Goal: Information Seeking & Learning: Learn about a topic

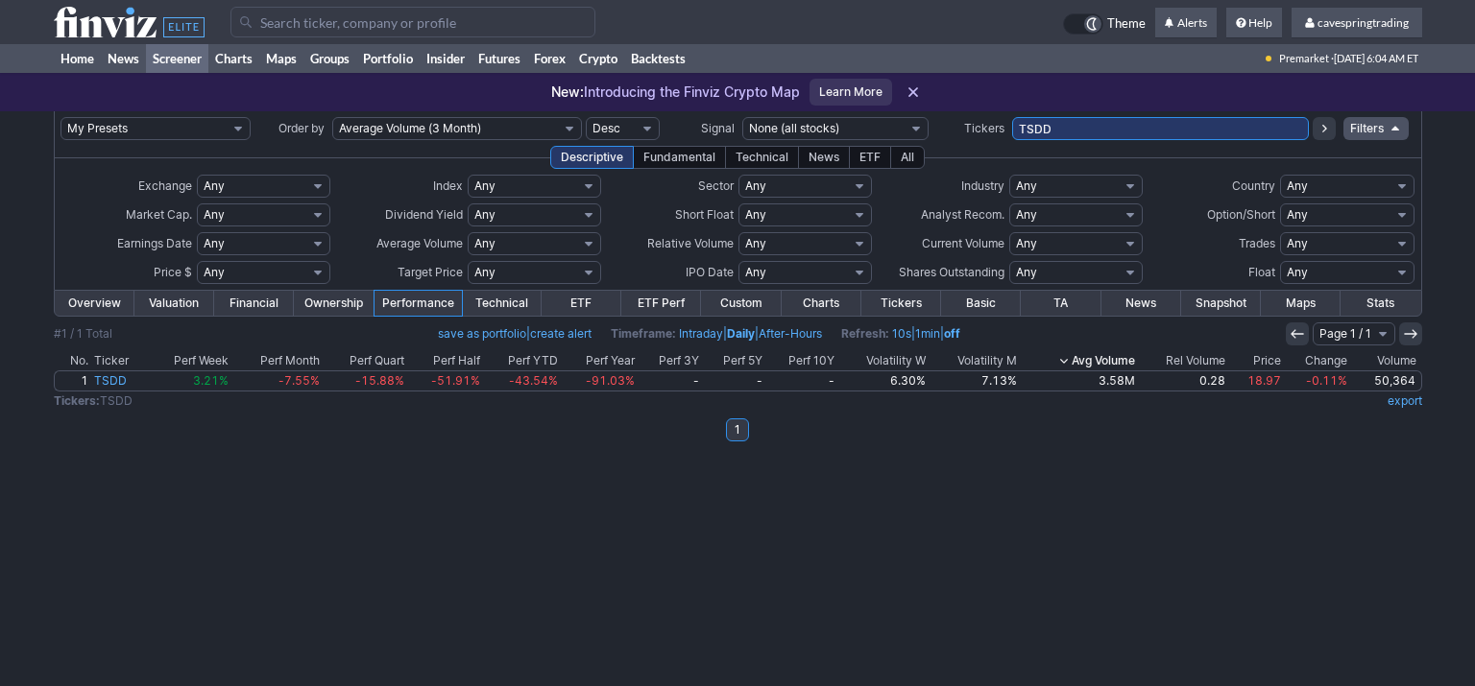
drag, startPoint x: 1097, startPoint y: 125, endPoint x: 1079, endPoint y: 128, distance: 18.5
click at [1080, 128] on td "TSDD" at bounding box center [1160, 128] width 297 height 35
drag, startPoint x: 1081, startPoint y: 129, endPoint x: 703, endPoint y: 111, distance: 378.6
click at [1012, 117] on input "TSDD" at bounding box center [1160, 128] width 297 height 23
paste input "GNW,TDOC,PL,M,FHN,ELAN,SG,CTRA,PPL,ARRY,SERV,IPG,PRMB,NVTS,AMPX,NTLA,ENVX,UUUU,…"
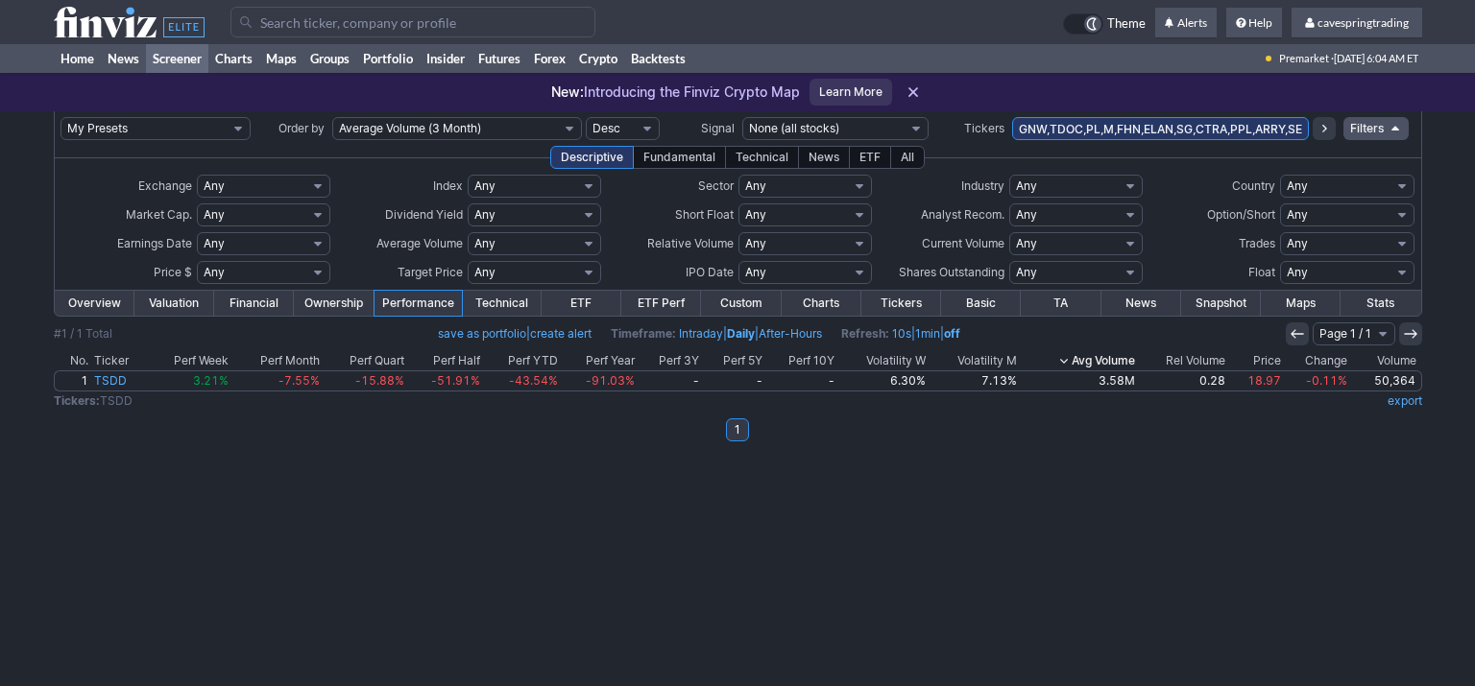
scroll to position [0, 340]
type input "GNW,TDOC,PL,M,FHN,ELAN,SG,CTRA,PPL,ARRY,SERV,IPG,PRMB,NVTS,AMPX,NTLA,ENVX,UUUU,…"
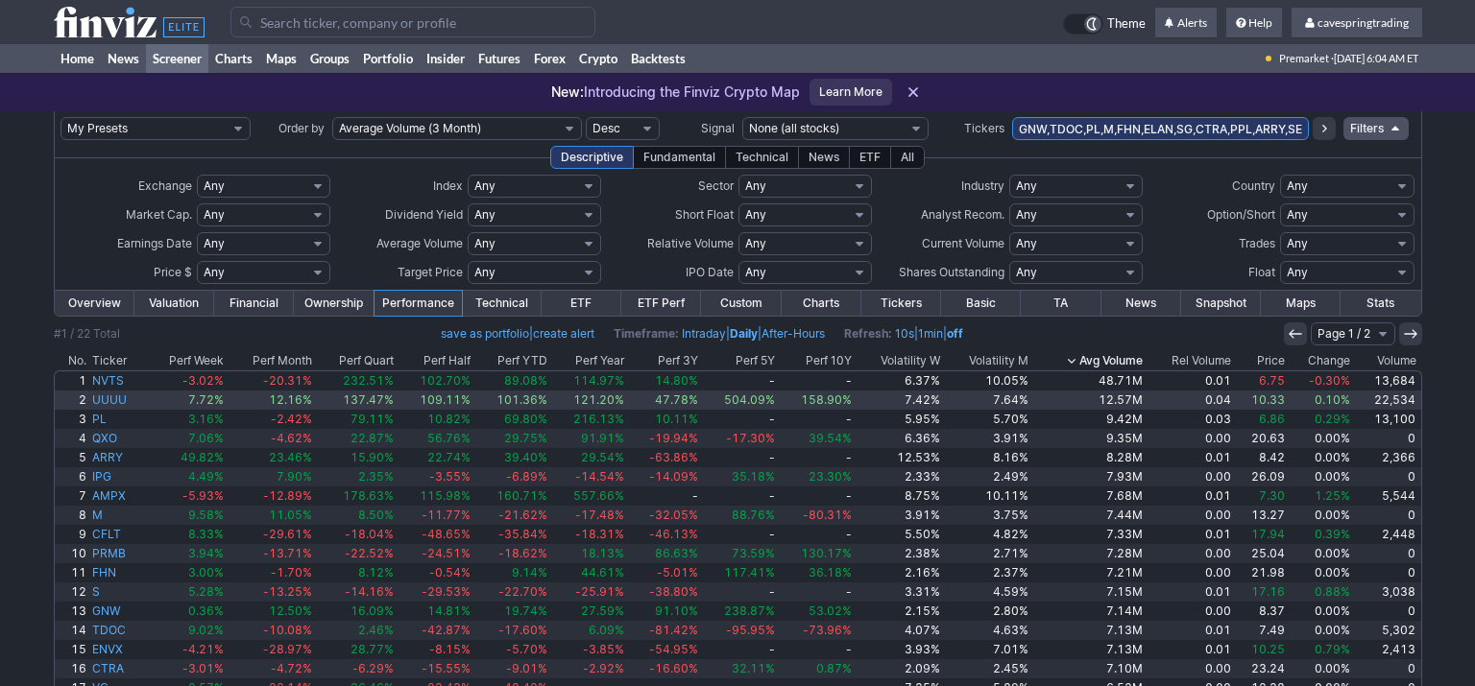
scroll to position [140, 0]
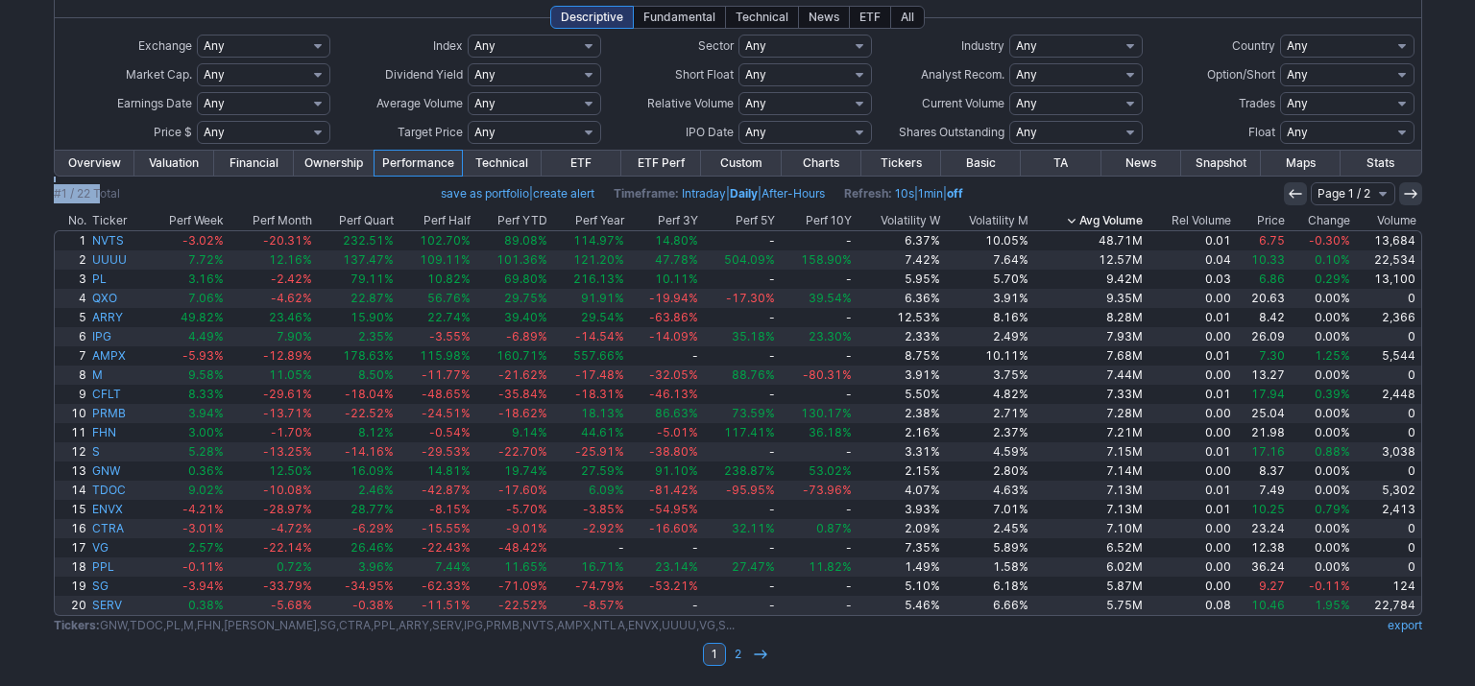
drag, startPoint x: 103, startPoint y: 183, endPoint x: 102, endPoint y: 174, distance: 9.6
click at [103, 181] on tbody "Overview Valuation Financial Ownership Performance Technical ETF ETF Perf Custo…" at bounding box center [738, 419] width 1368 height 538
click at [100, 165] on link "Overview" at bounding box center [95, 163] width 80 height 25
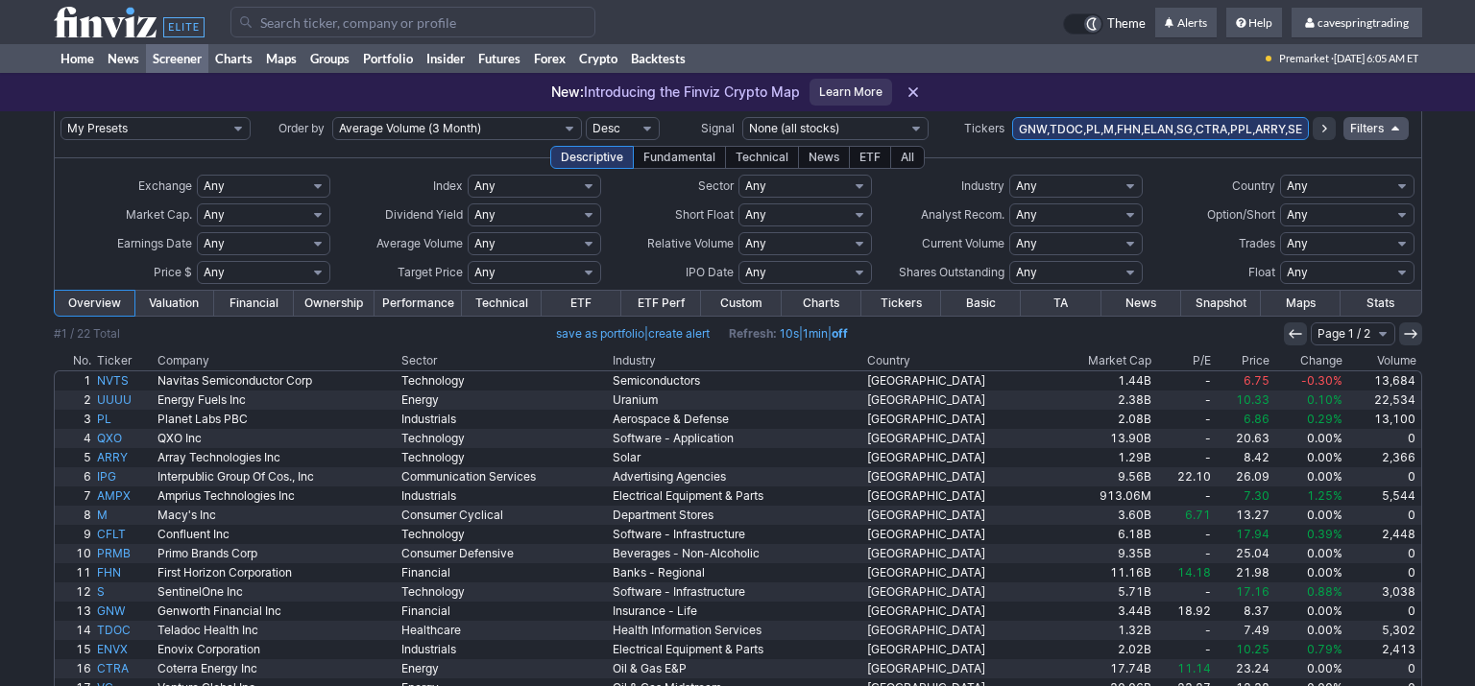
click at [977, 352] on th "Country" at bounding box center [957, 360] width 186 height 19
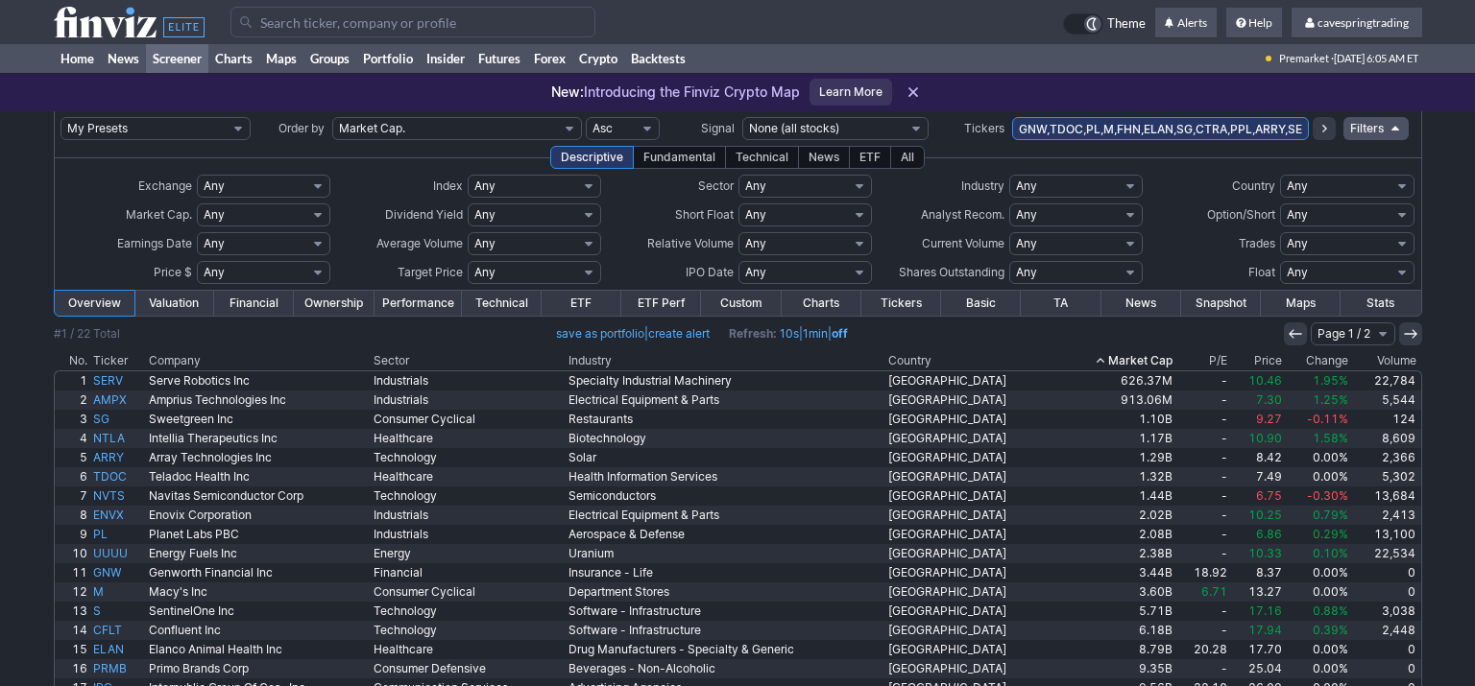
click at [19, 455] on div "My Presets -Save Screen -Edit Screens s: RATIO USE s: RATIO s: stock screen s: …" at bounding box center [737, 469] width 1475 height 716
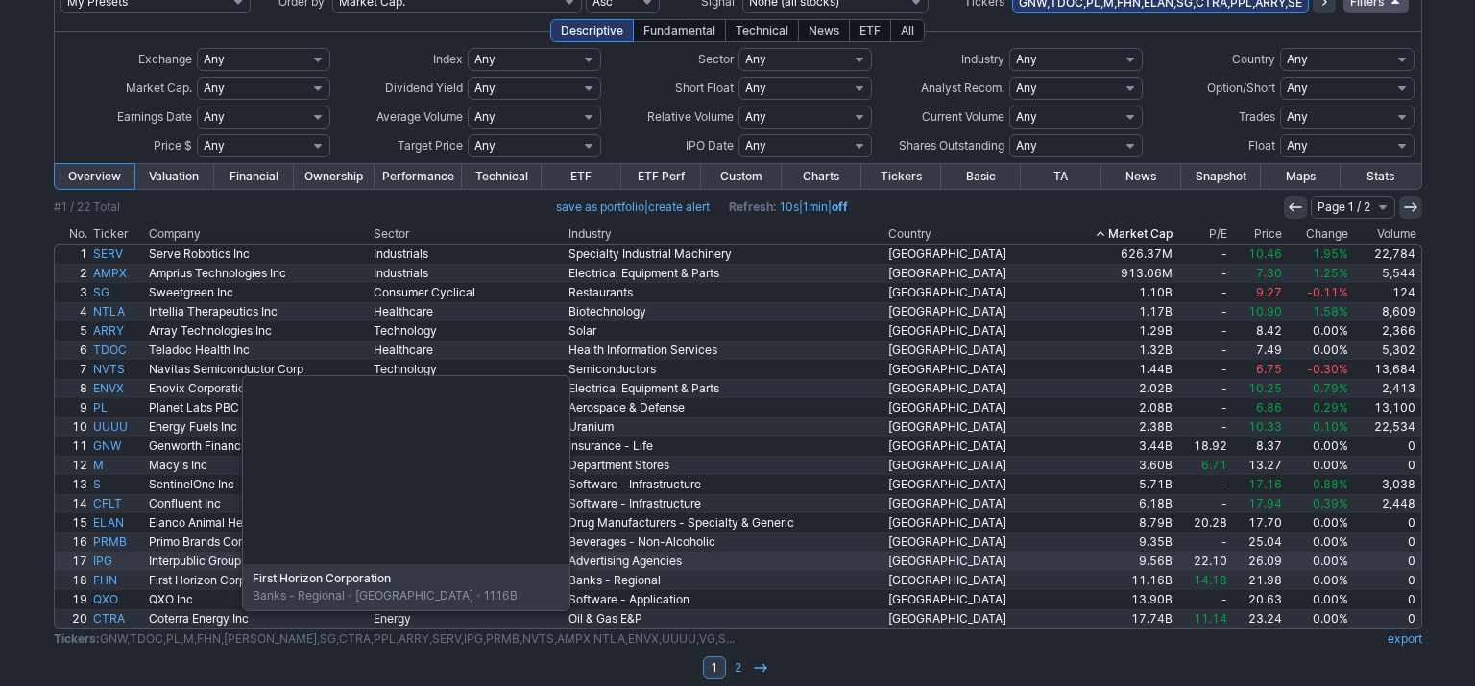
scroll to position [140, 0]
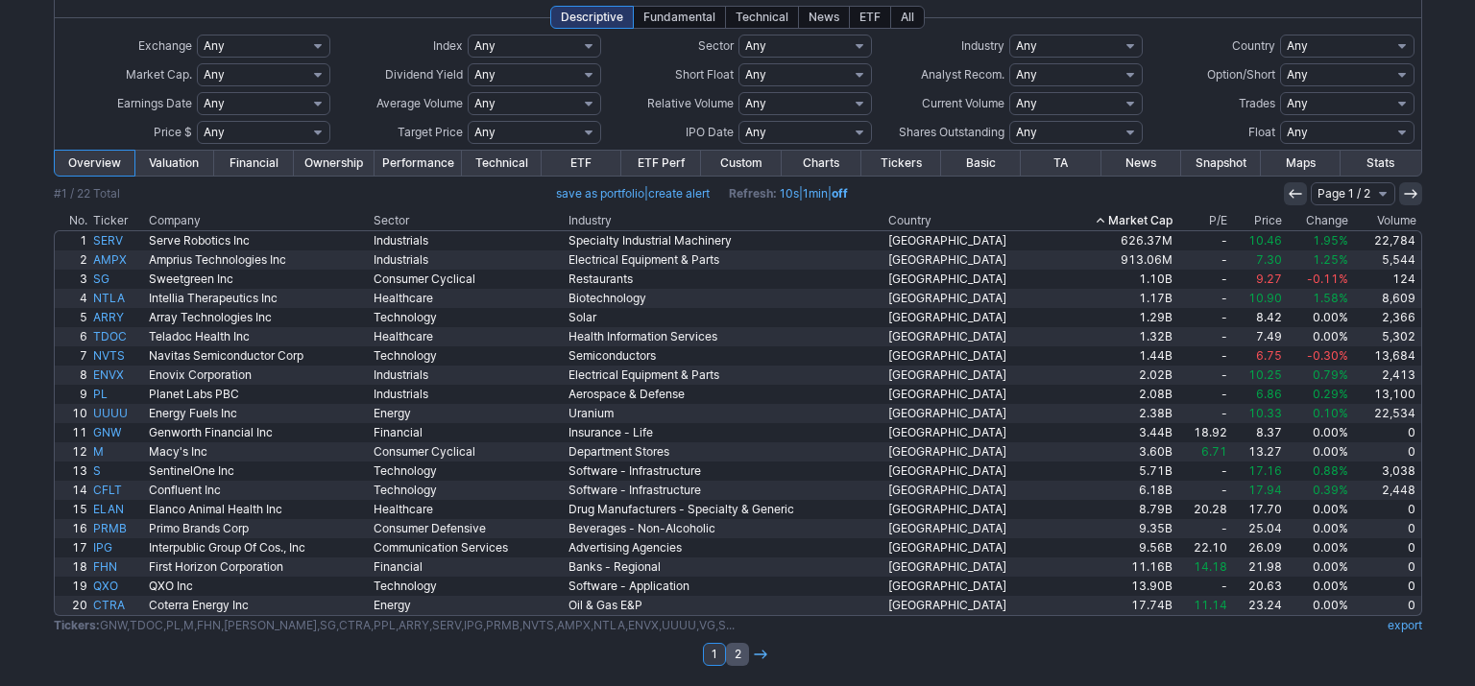
click at [743, 653] on link "2" at bounding box center [737, 654] width 23 height 23
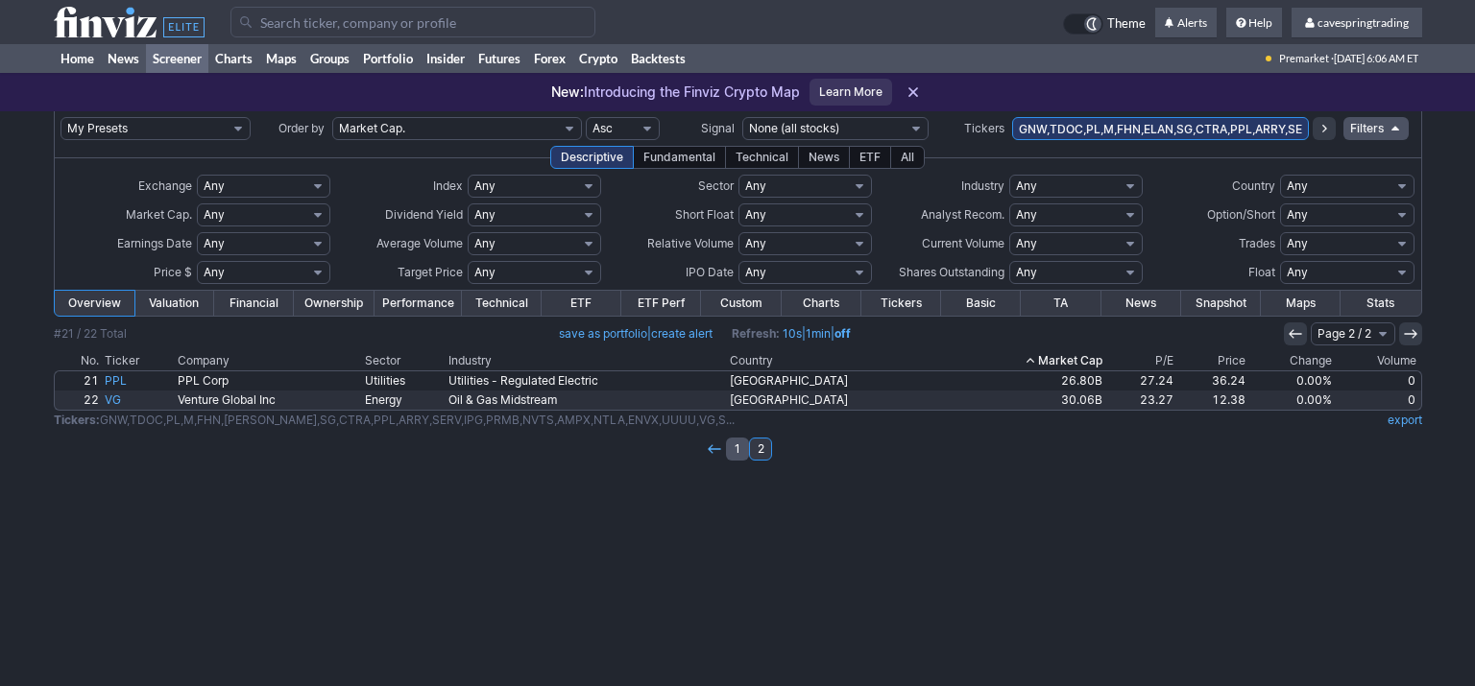
click at [735, 445] on link "1" at bounding box center [737, 449] width 23 height 23
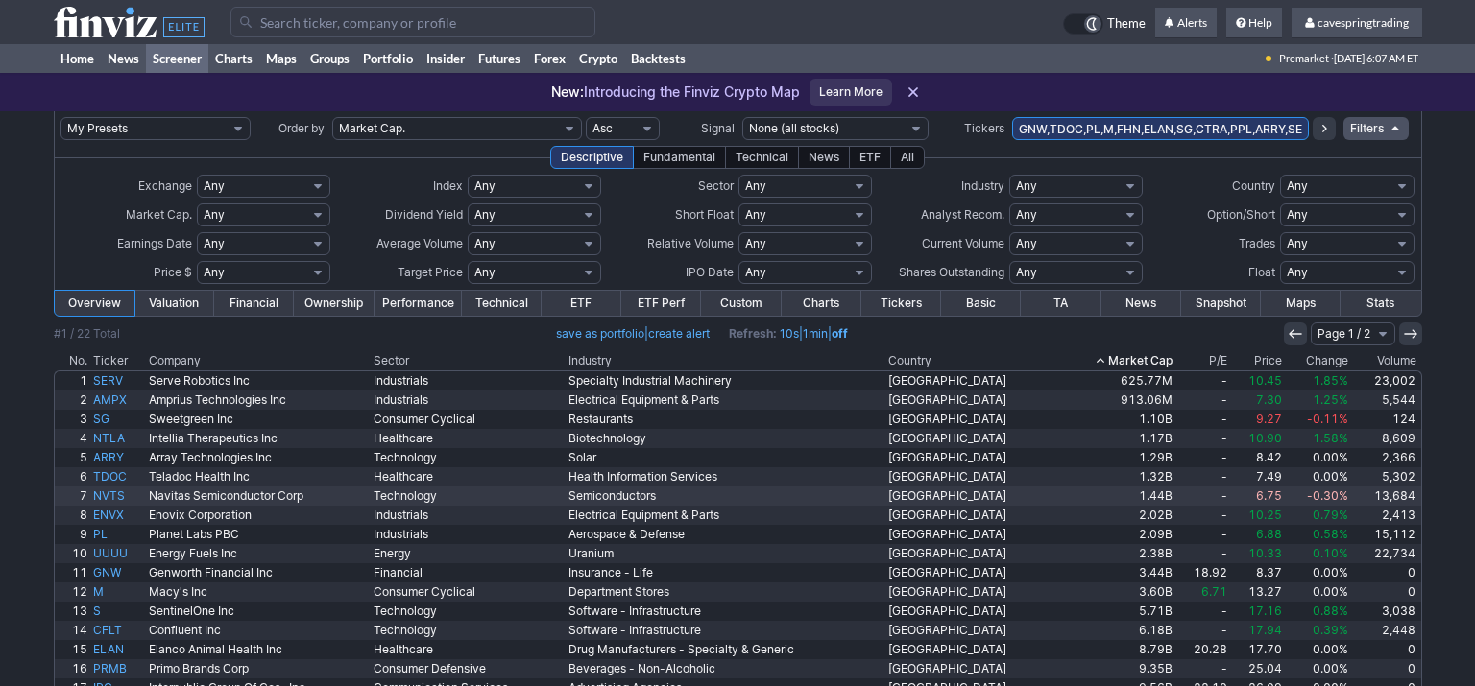
scroll to position [140, 0]
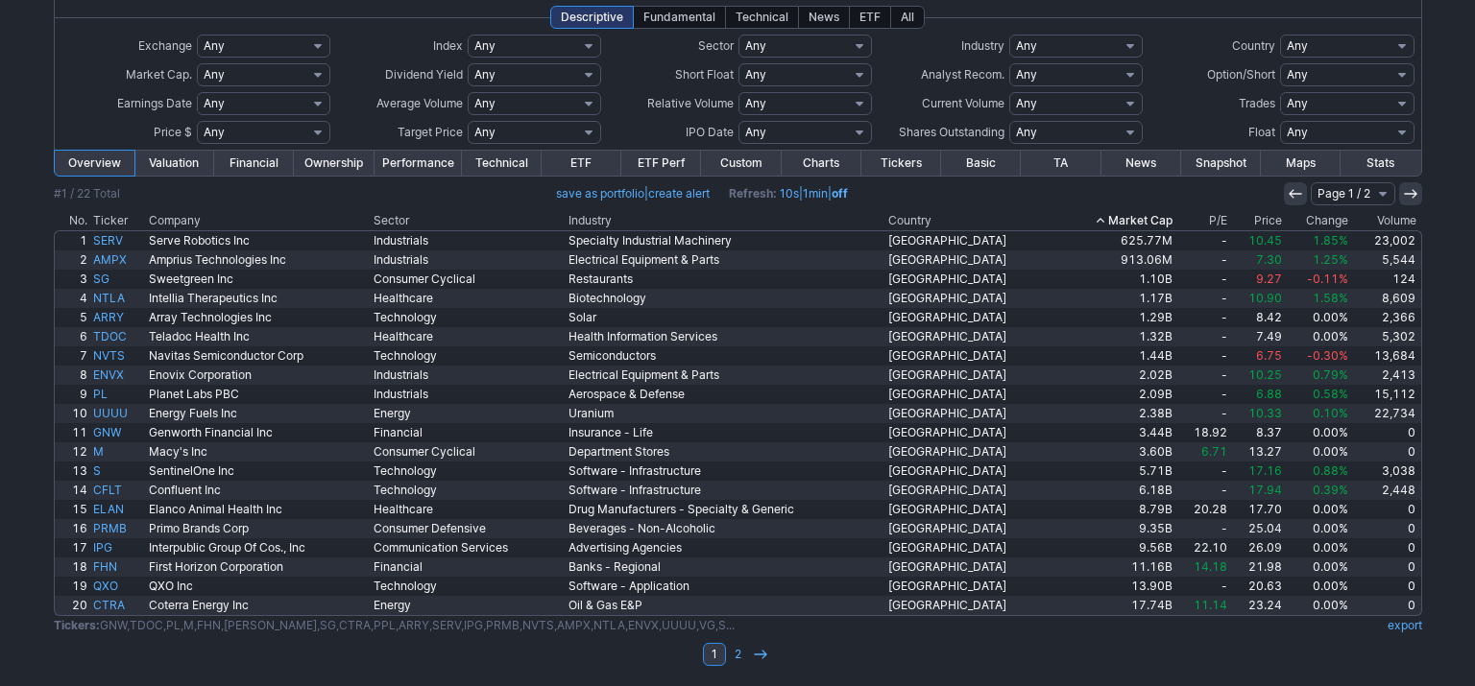
click at [36, 455] on div "My Presets -Save Screen -Edit Screens s: RATIO USE s: RATIO s: stock screen s: …" at bounding box center [737, 329] width 1475 height 716
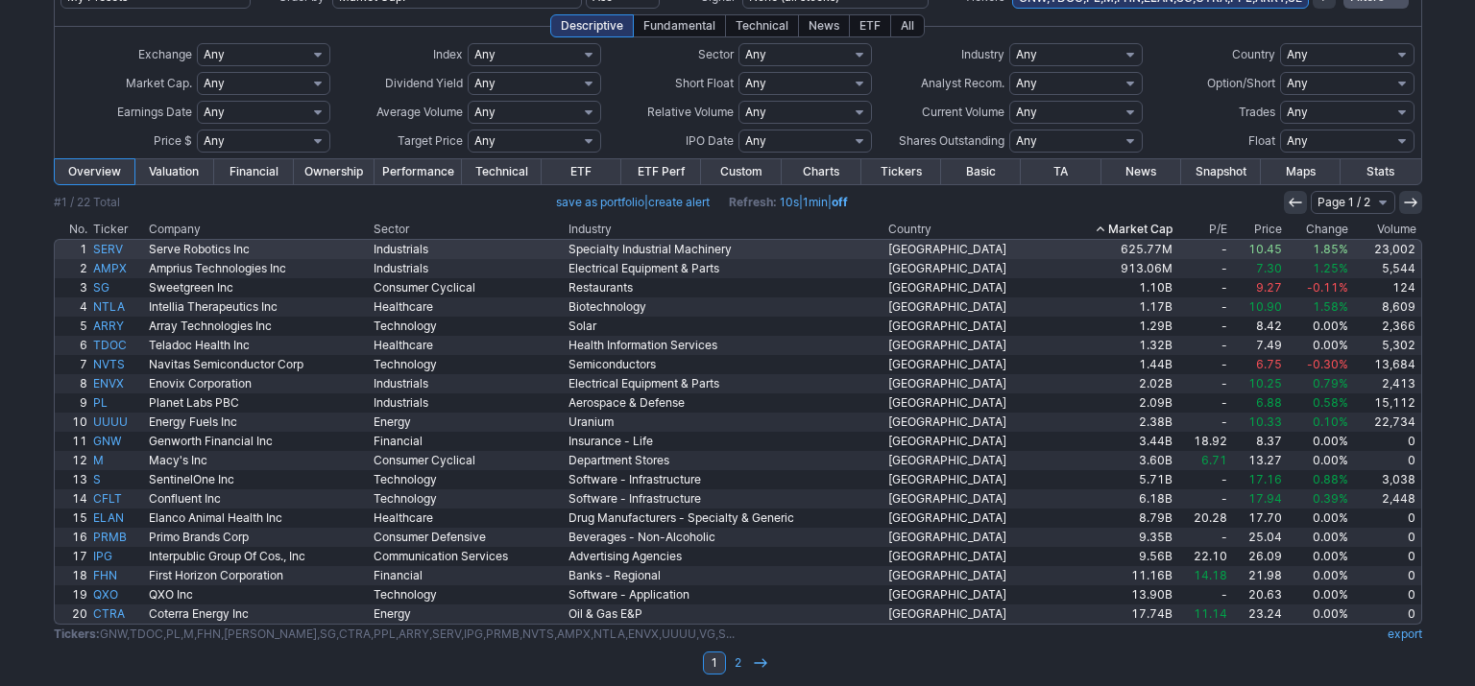
scroll to position [0, 0]
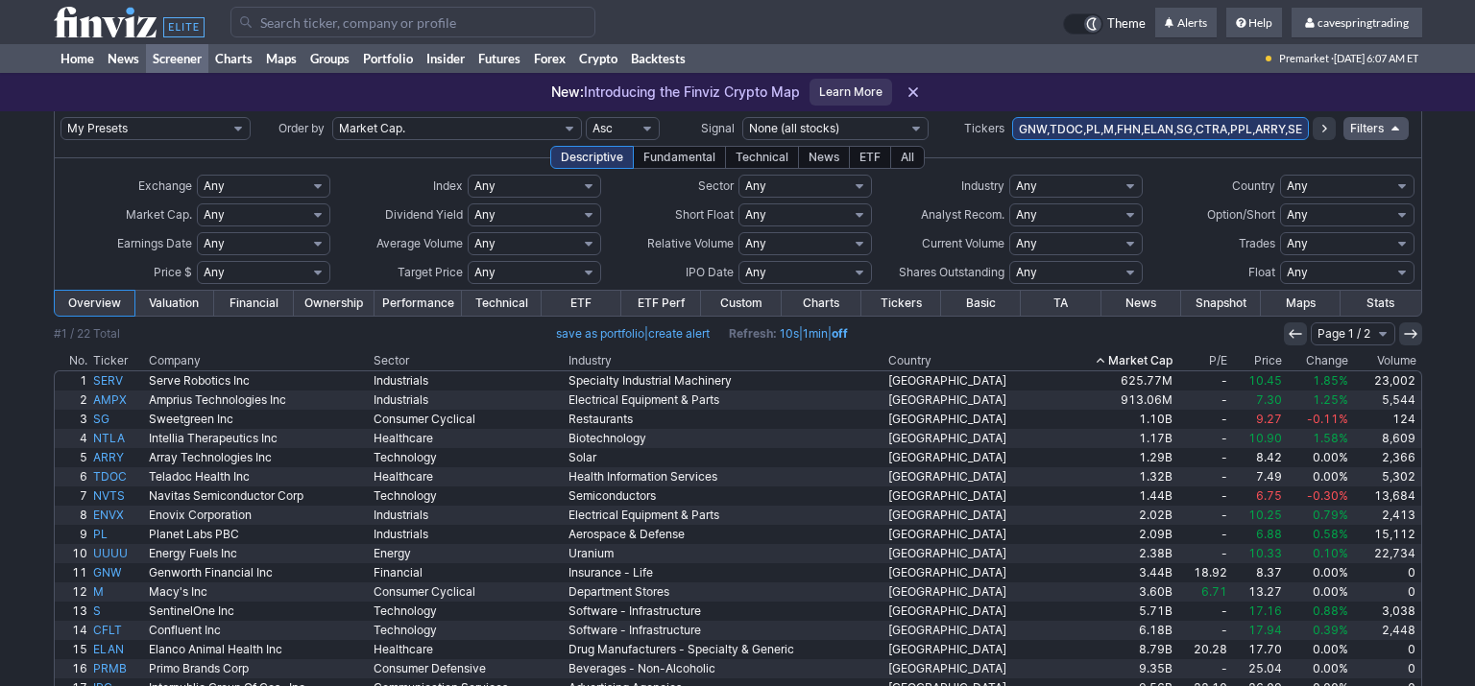
click at [1154, 125] on input "GNW,TDOC,PL,M,FHN,ELAN,SG,CTRA,PPL,ARRY,SERV,IPG,PRMB,NVTS,AMPX,NTLA,ENVX,UUUU,…" at bounding box center [1160, 128] width 297 height 23
paste input "IPG,PRMB,NVTS"
type input "GNW,TDOC,PL,M,FHN,[PERSON_NAME],SG,CTRA,PPL,ARRY,IPG,PRMB,NVTS,NTLA,ENVX,UUUU,V…"
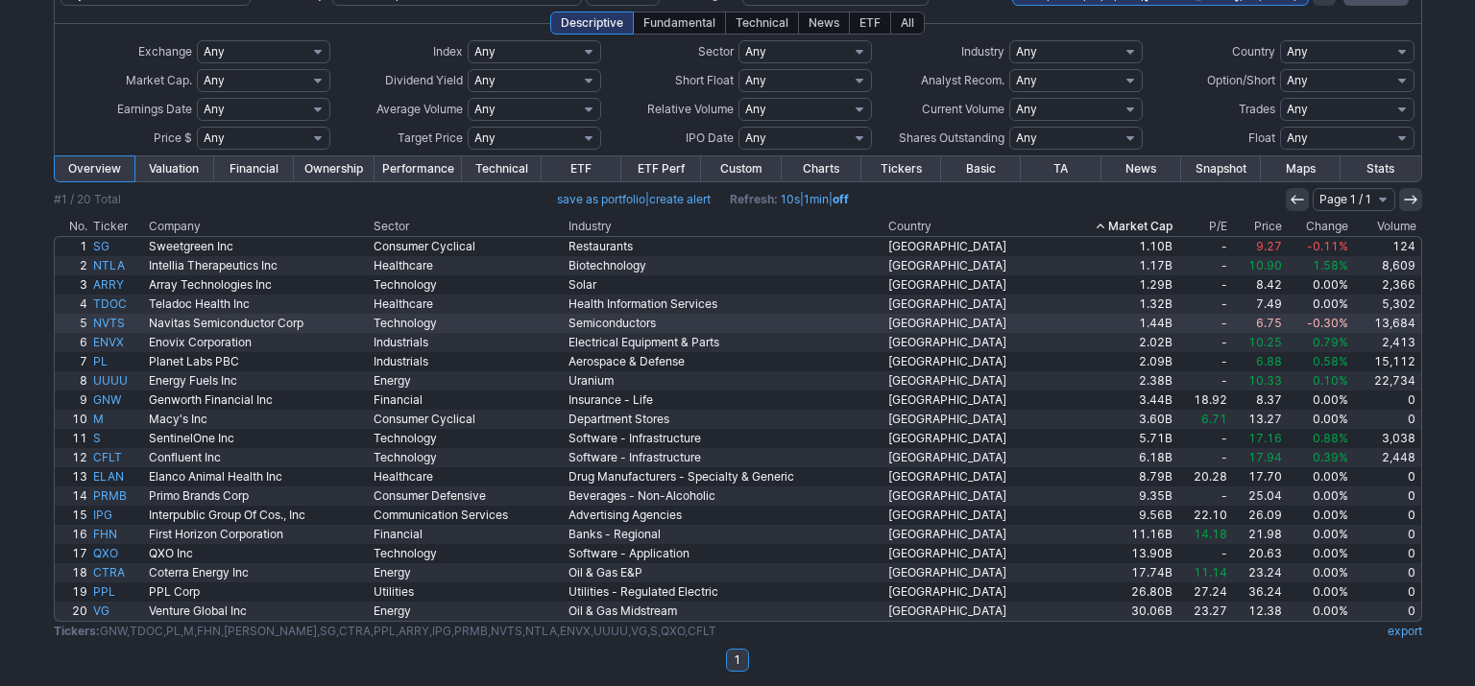
scroll to position [140, 0]
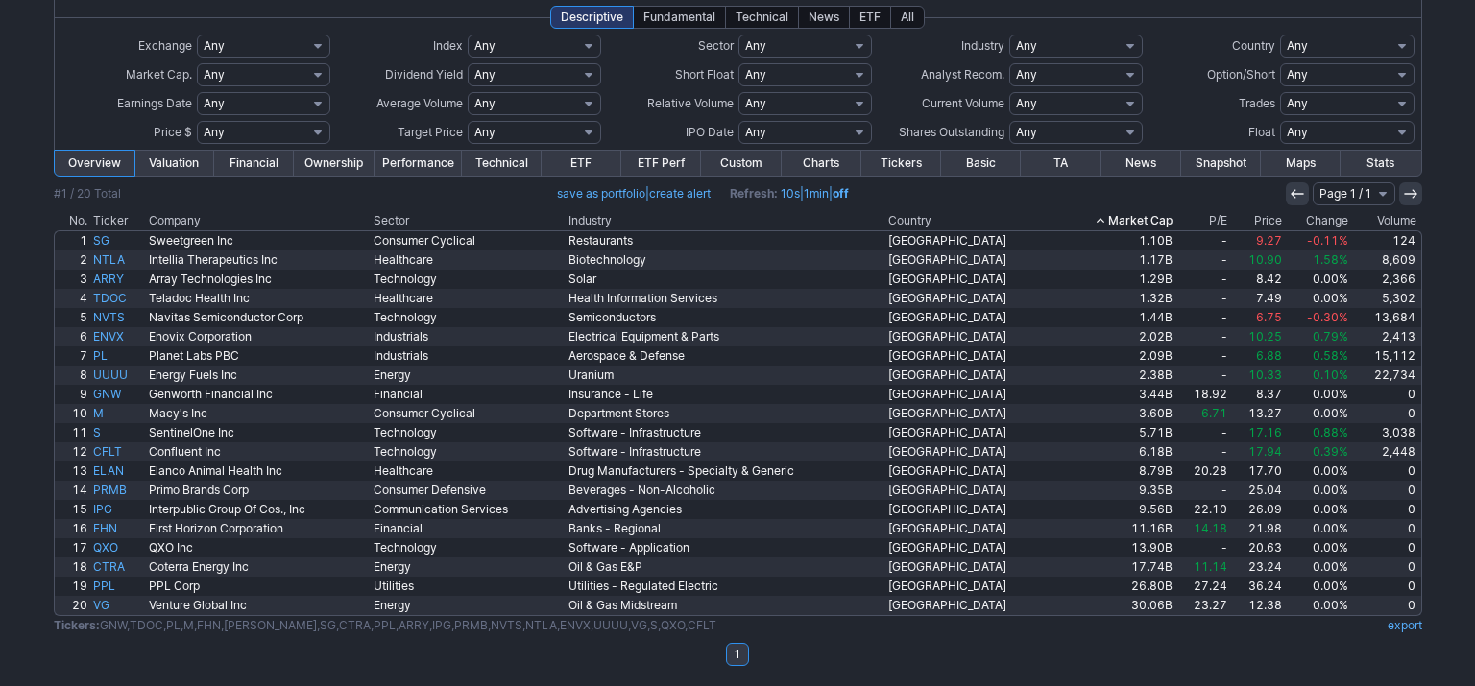
click at [1134, 220] on th "Market Cap" at bounding box center [1116, 220] width 118 height 19
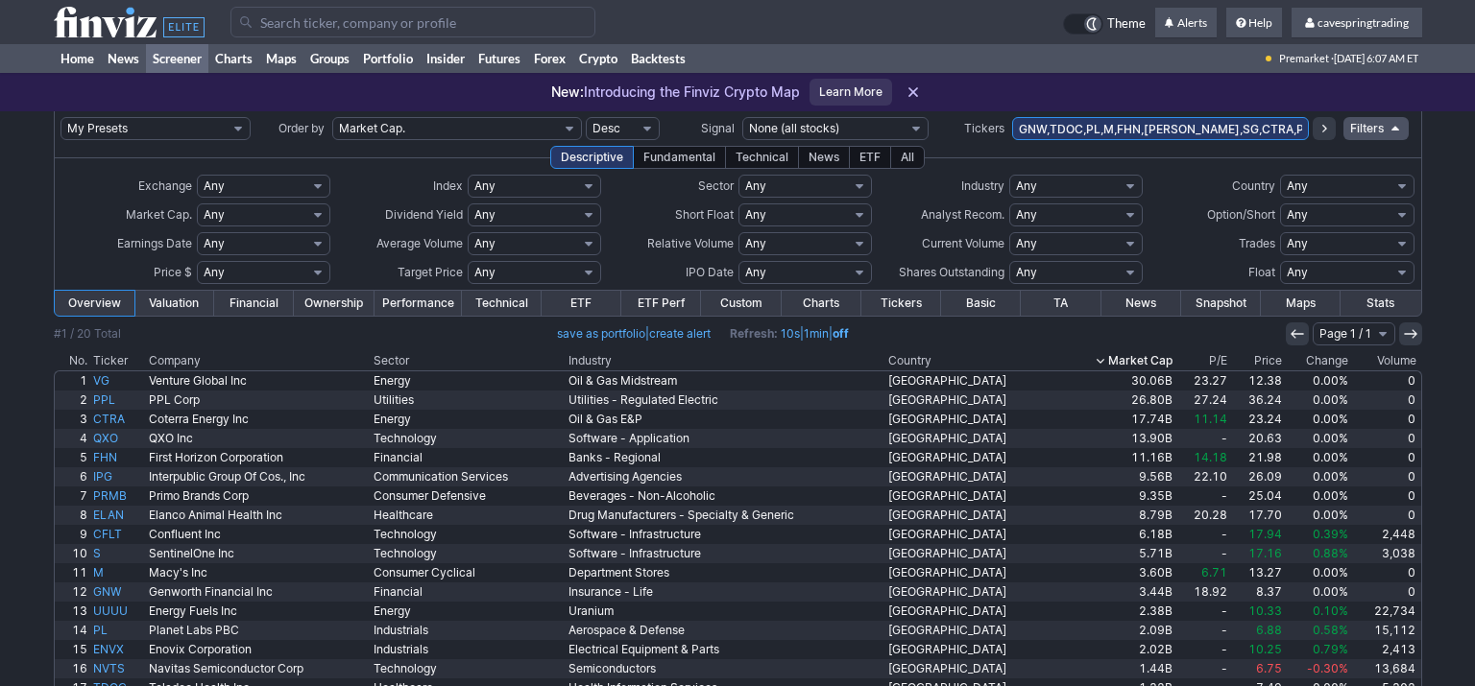
click at [170, 297] on link "Valuation" at bounding box center [174, 303] width 80 height 25
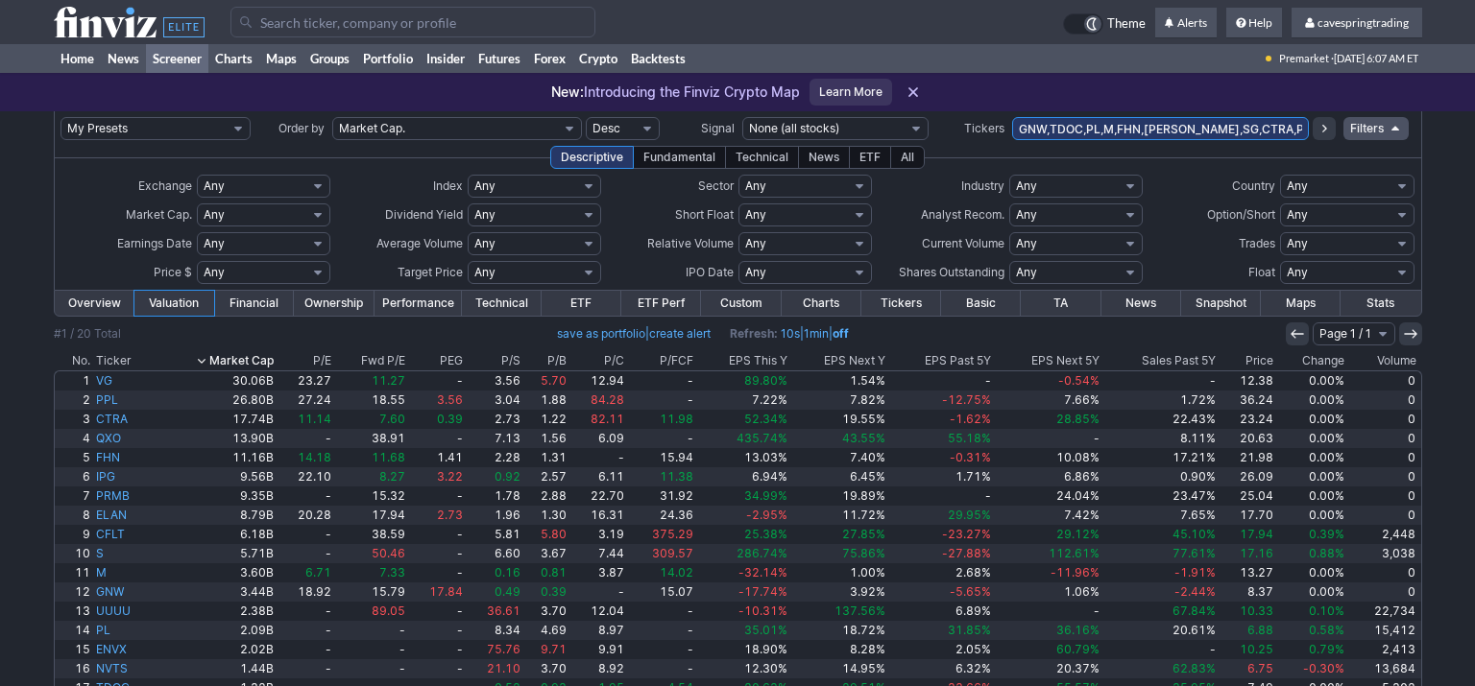
click at [254, 301] on link "Financial" at bounding box center [254, 303] width 80 height 25
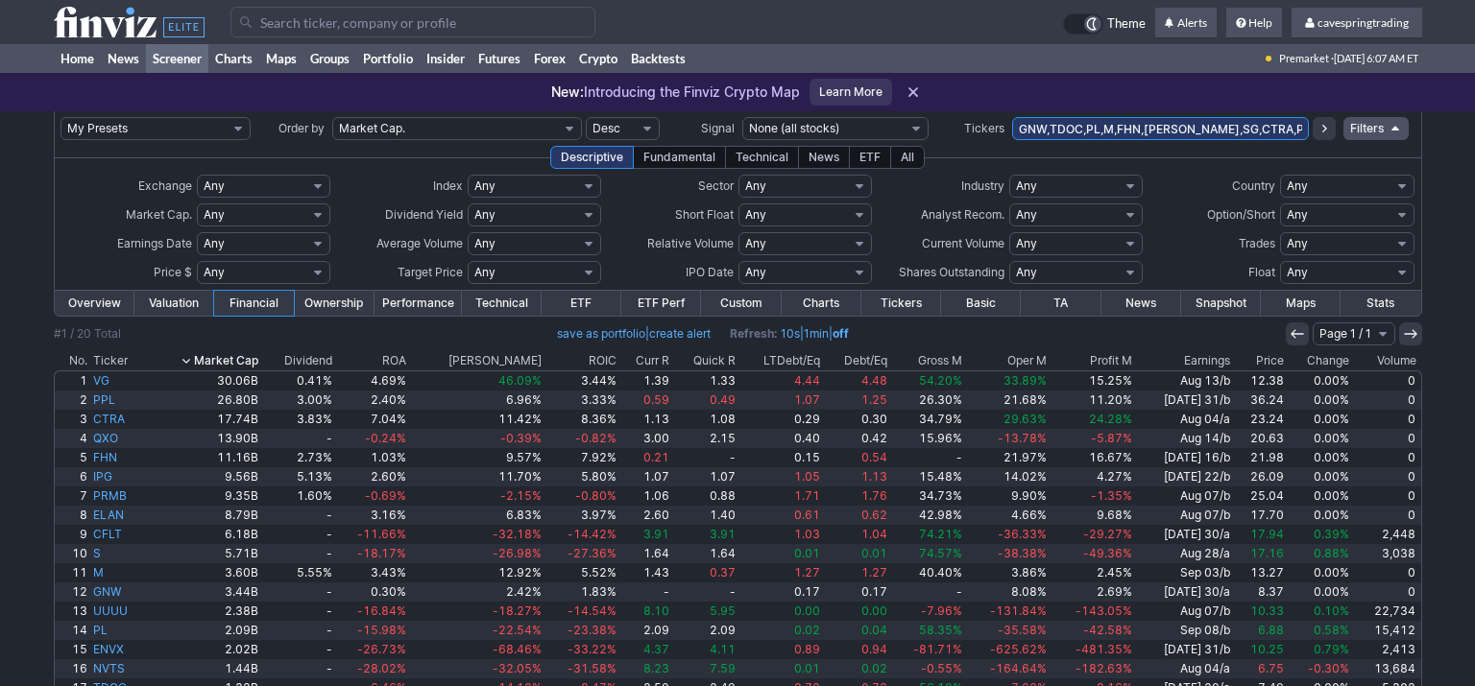
click at [322, 307] on link "Ownership" at bounding box center [334, 303] width 80 height 25
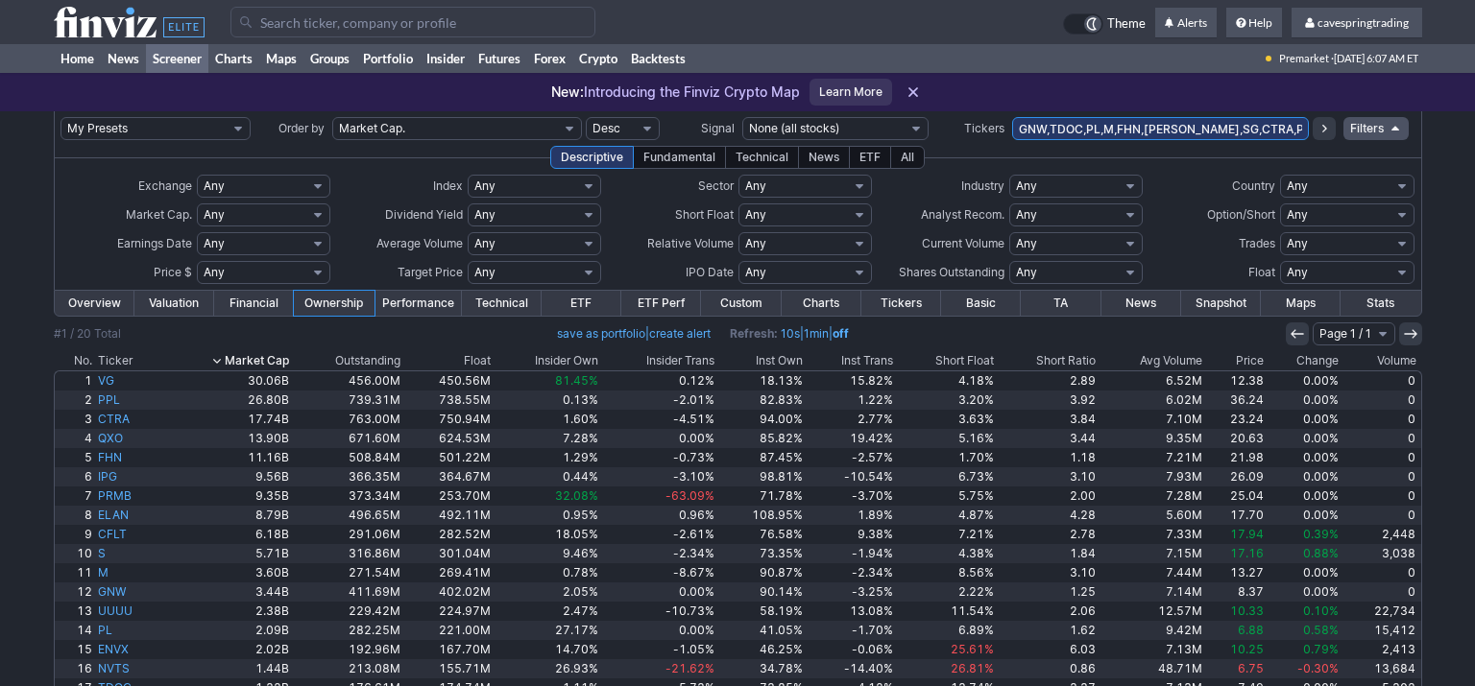
click at [436, 300] on link "Performance" at bounding box center [417, 303] width 87 height 25
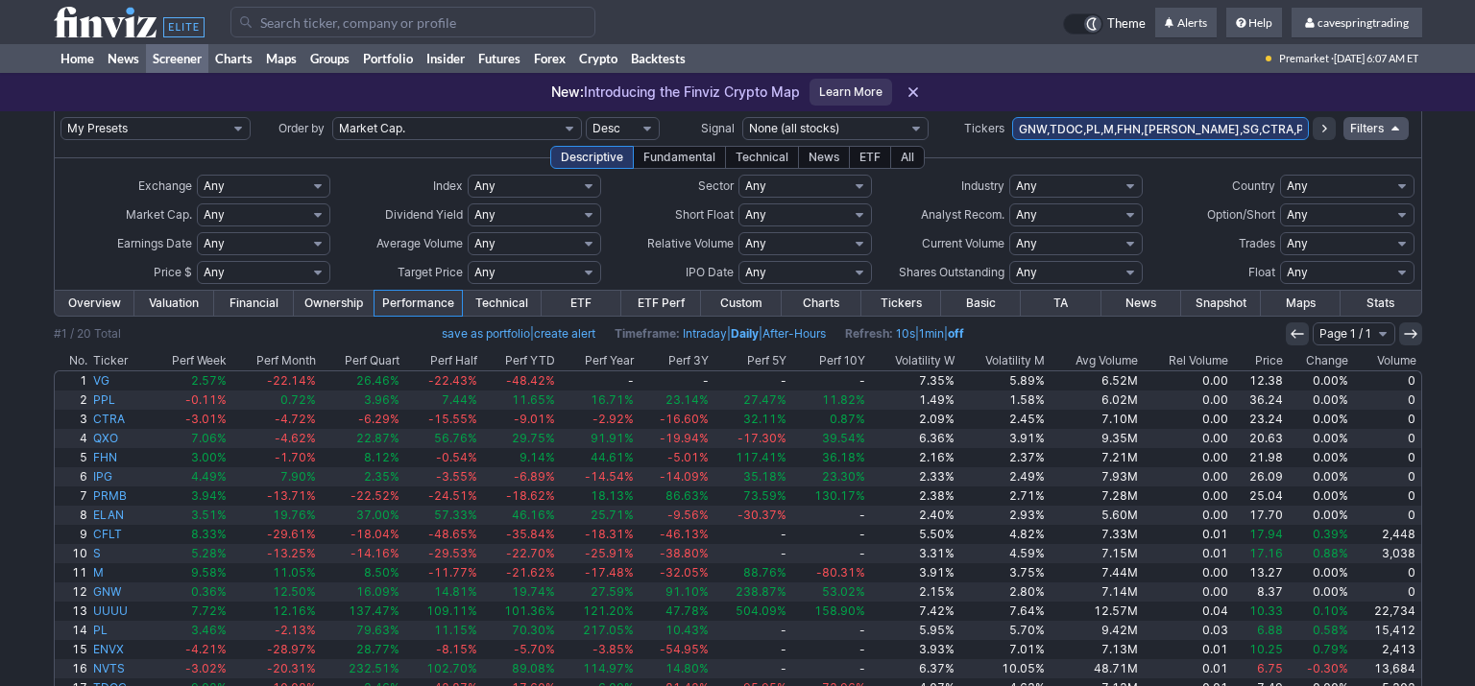
click at [486, 302] on link "Technical" at bounding box center [502, 303] width 80 height 25
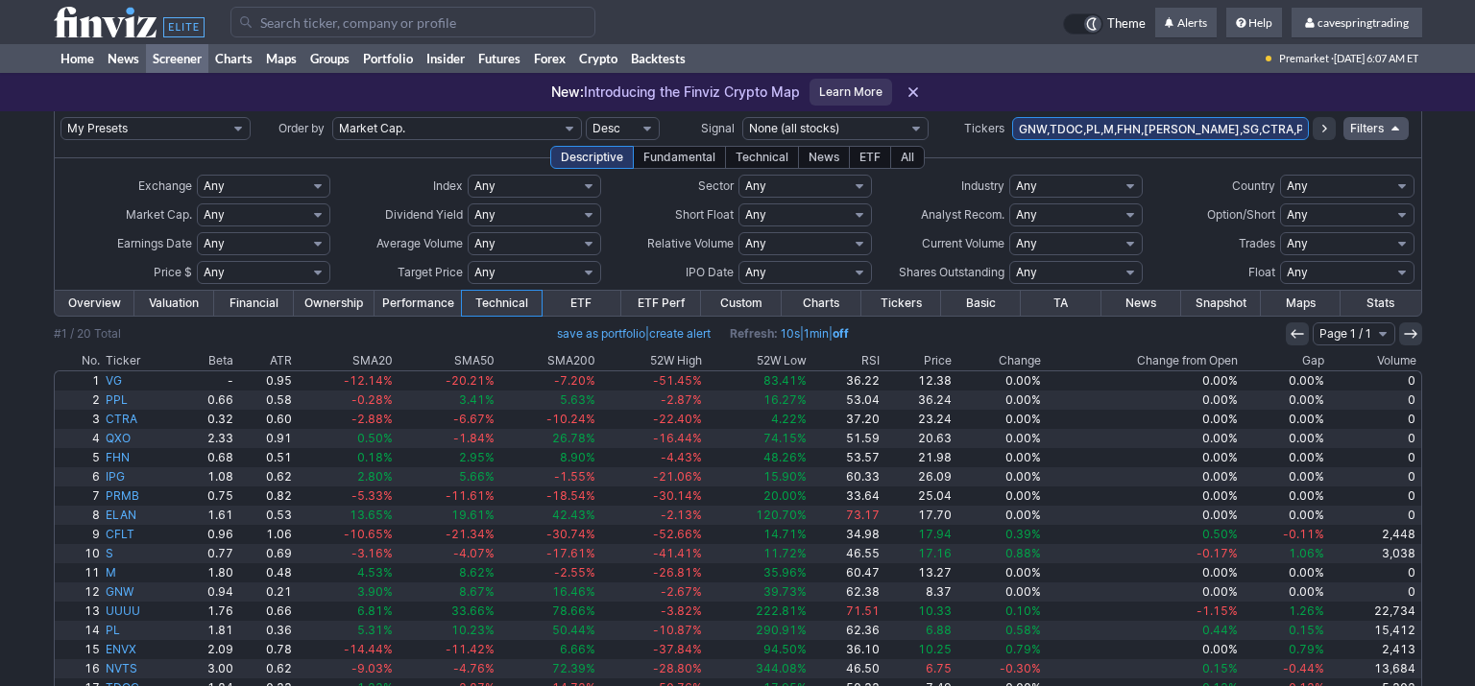
click at [556, 300] on link "ETF" at bounding box center [581, 303] width 80 height 25
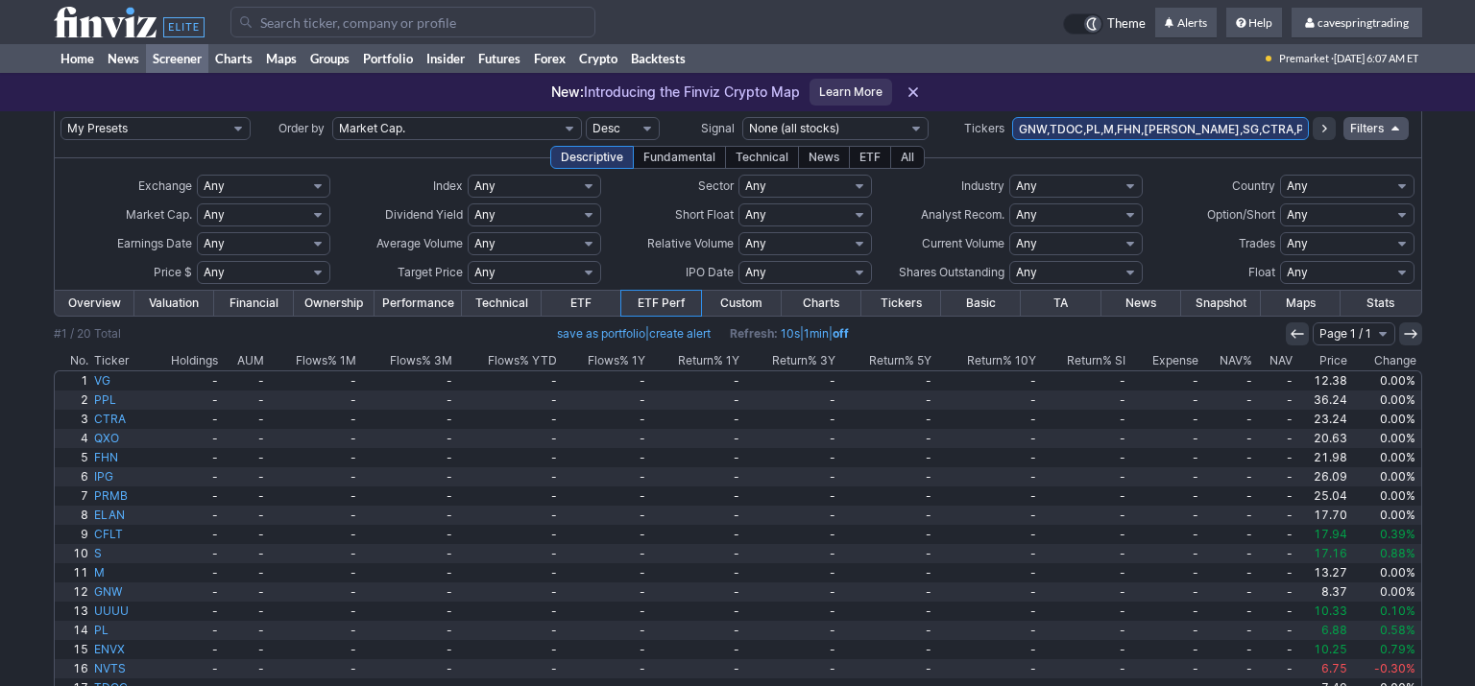
click at [596, 301] on link "ETF" at bounding box center [581, 303] width 80 height 25
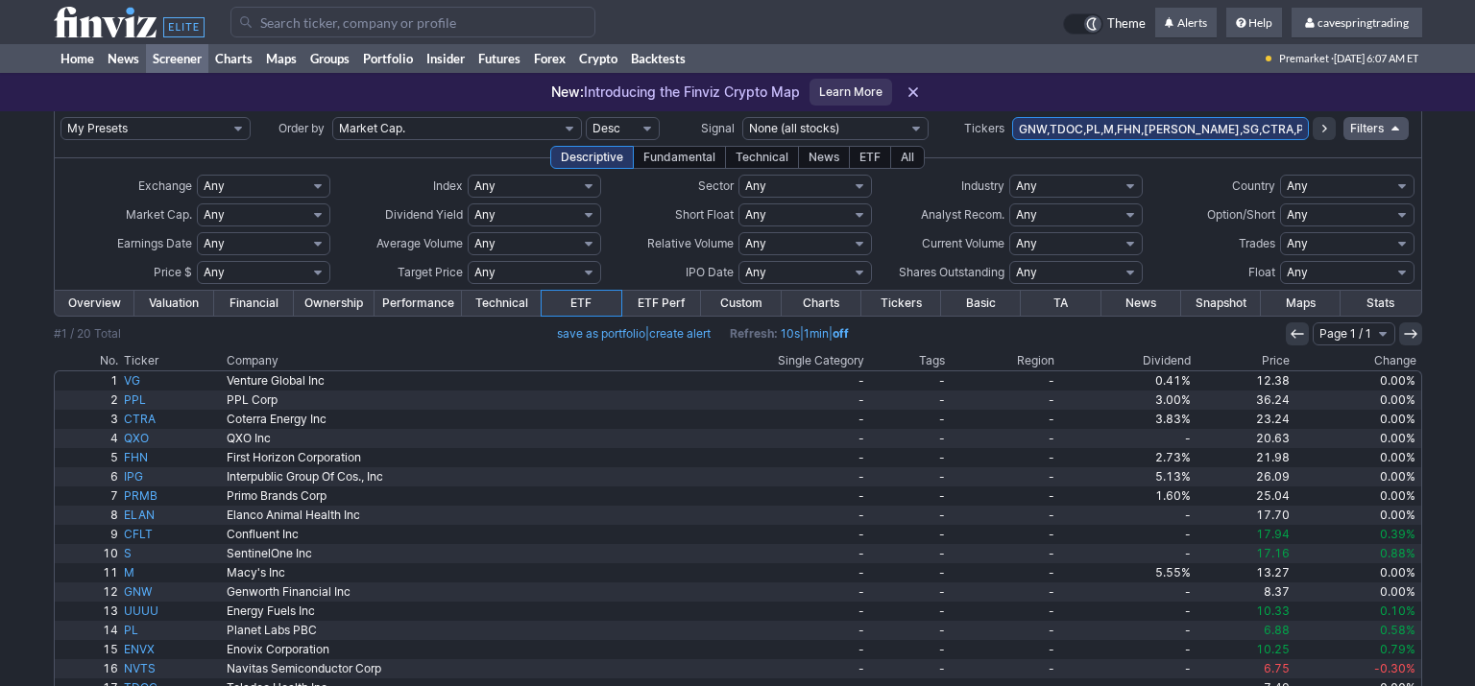
click at [748, 318] on td at bounding box center [738, 320] width 1368 height 6
click at [747, 308] on link "Custom" at bounding box center [741, 303] width 80 height 25
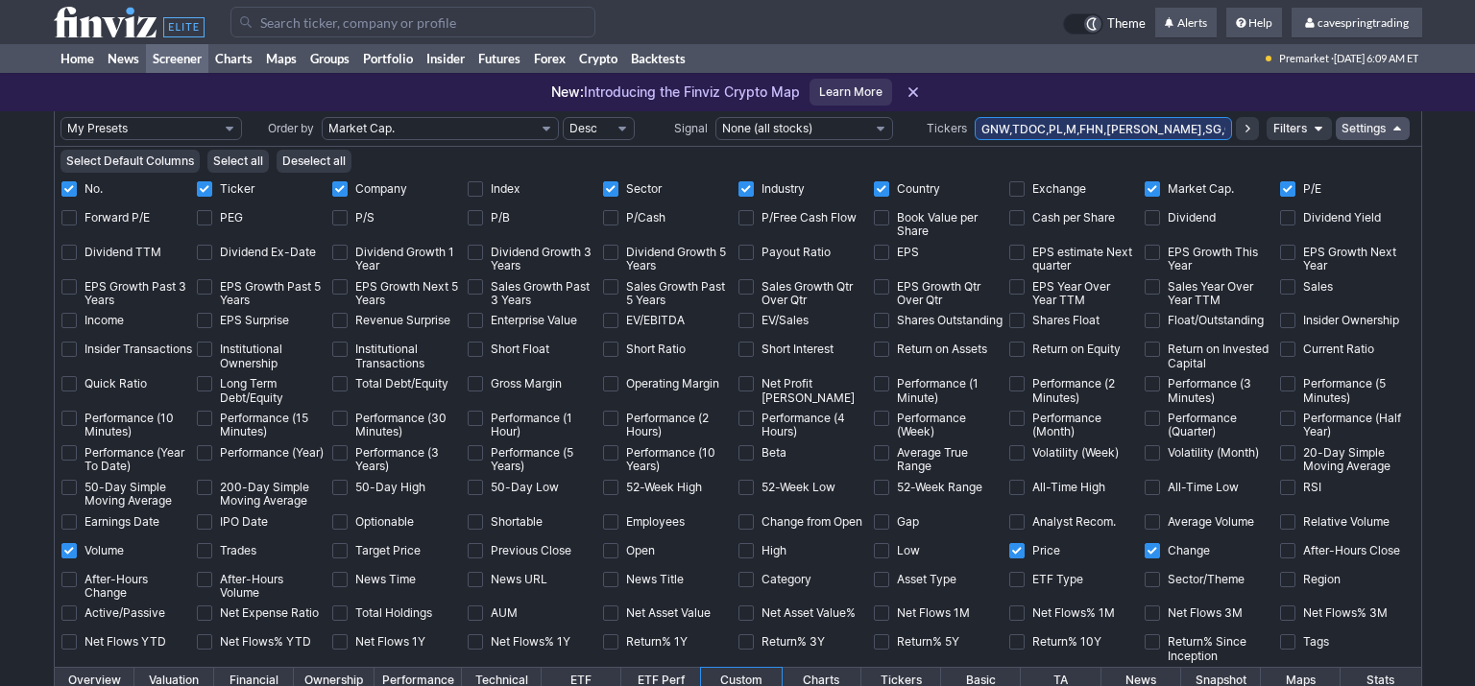
click at [1140, 132] on input "GNW,TDOC,PL,M,FHN,[PERSON_NAME],SG,CTRA,PPL,ARRY,IPG,PRMB,NVTS,NTLA,ENVX,UUUU,V…" at bounding box center [1102, 128] width 257 height 23
click at [83, 63] on link "Home" at bounding box center [77, 58] width 47 height 29
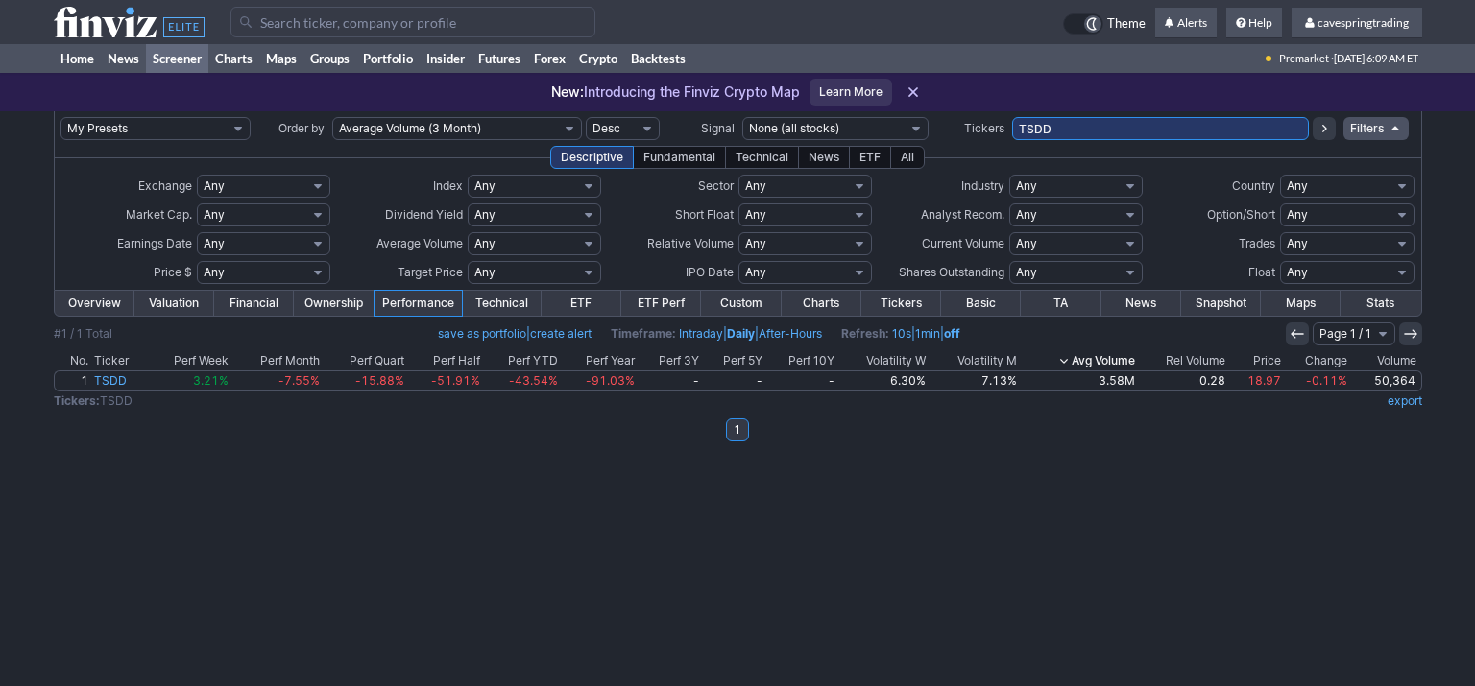
click at [1012, 117] on input "TSDD" at bounding box center [1160, 128] width 297 height 23
click at [1098, 134] on input "TSDD" at bounding box center [1160, 128] width 297 height 23
click at [1286, 104] on div "New: Introducing the Finviz Crypto Map Learn More" at bounding box center [737, 92] width 1475 height 38
click at [1269, 128] on input "TSDD" at bounding box center [1160, 128] width 297 height 23
paste input "GNW,TDOC,PL,M,FHN,[PERSON_NAME],SG,CTRA,PPL,ARRY,IPG,PRMB,NVTS,NTLA,ENVX,UUUU,V…"
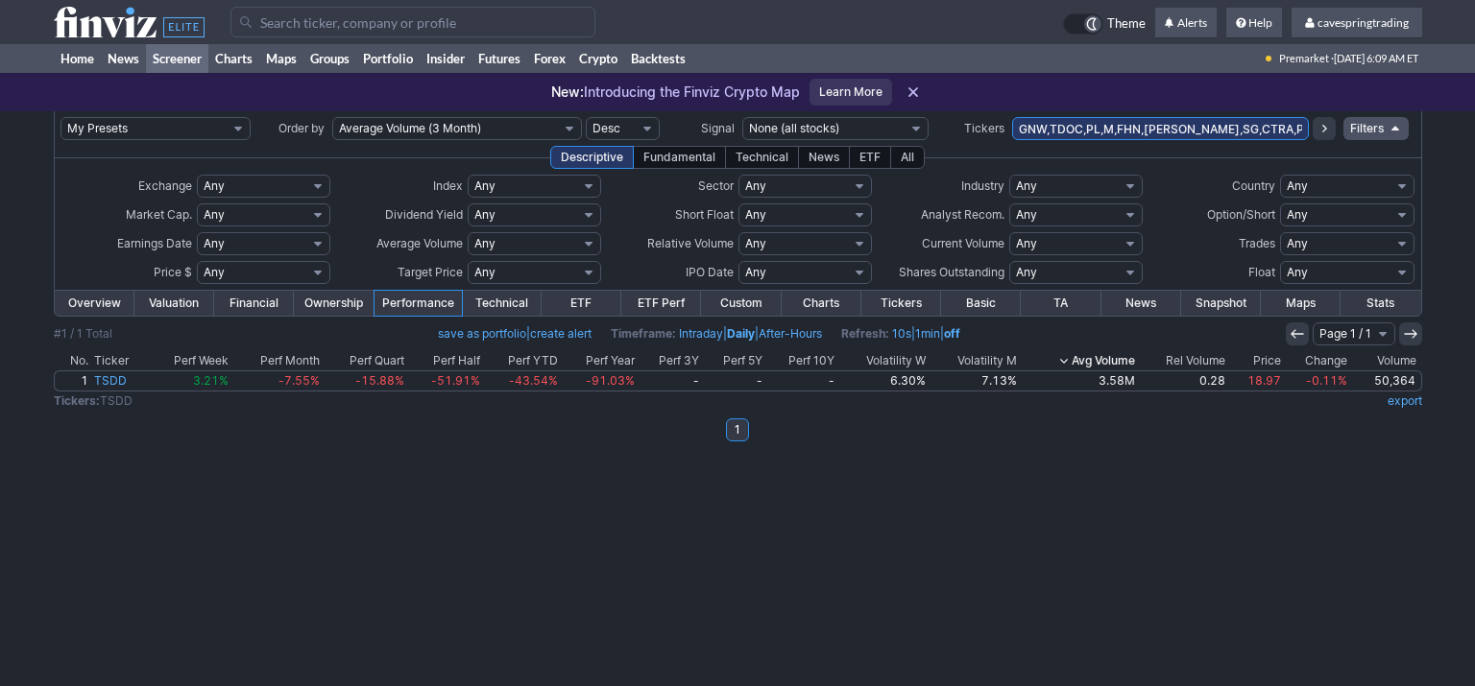
scroll to position [0, 272]
type input "GNW,TDOC,PL,M,FHN,[PERSON_NAME],SG,CTRA,PPL,ARRY,IPG,PRMB,NVTS,NTLA,ENVX,UUUU,V…"
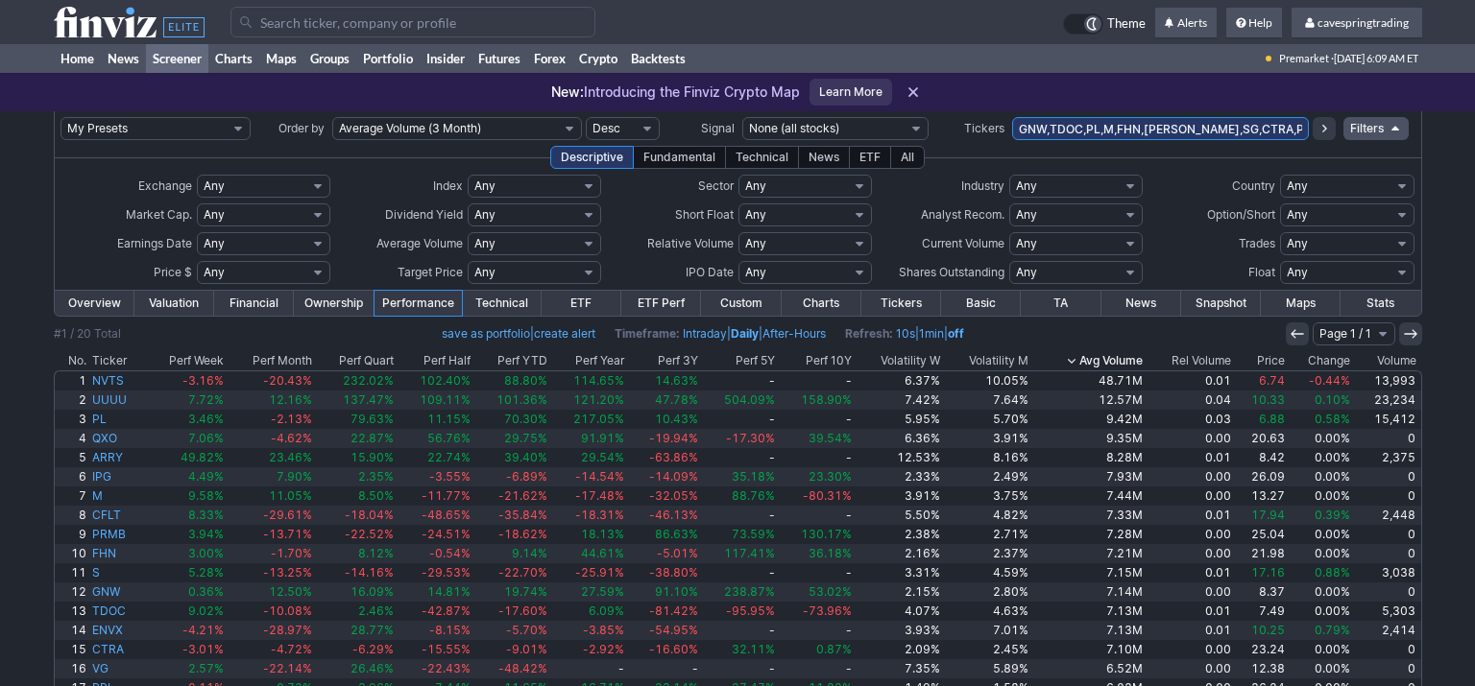
click at [1284, 360] on th "Price" at bounding box center [1261, 360] width 54 height 19
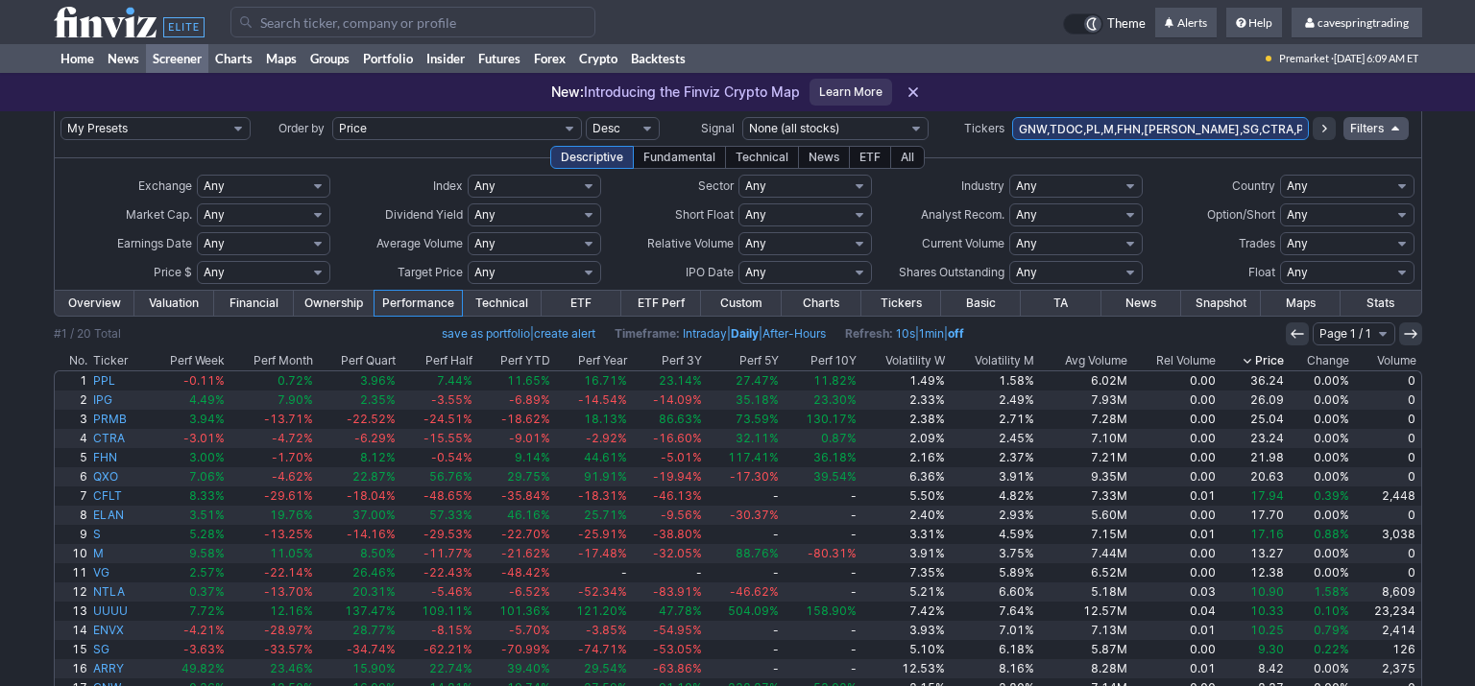
click at [1258, 360] on th "Price" at bounding box center [1252, 360] width 68 height 19
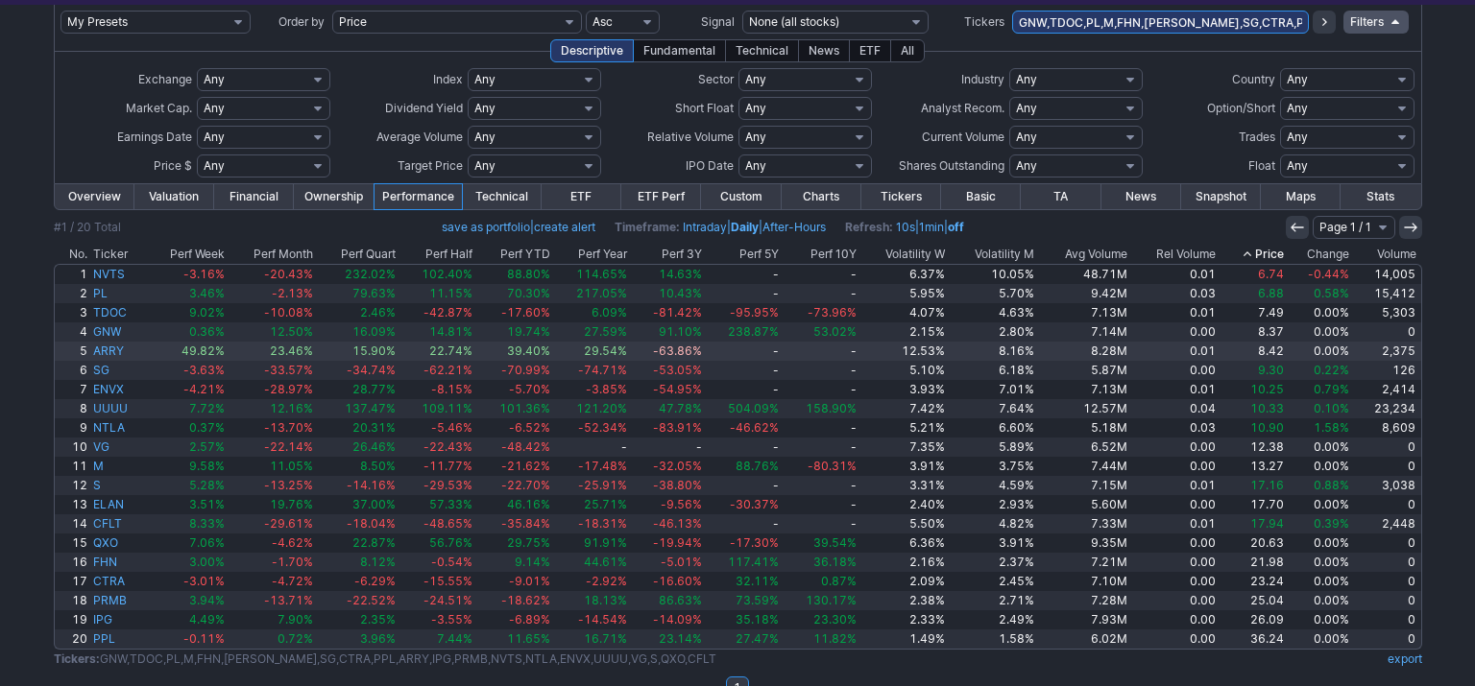
scroll to position [140, 0]
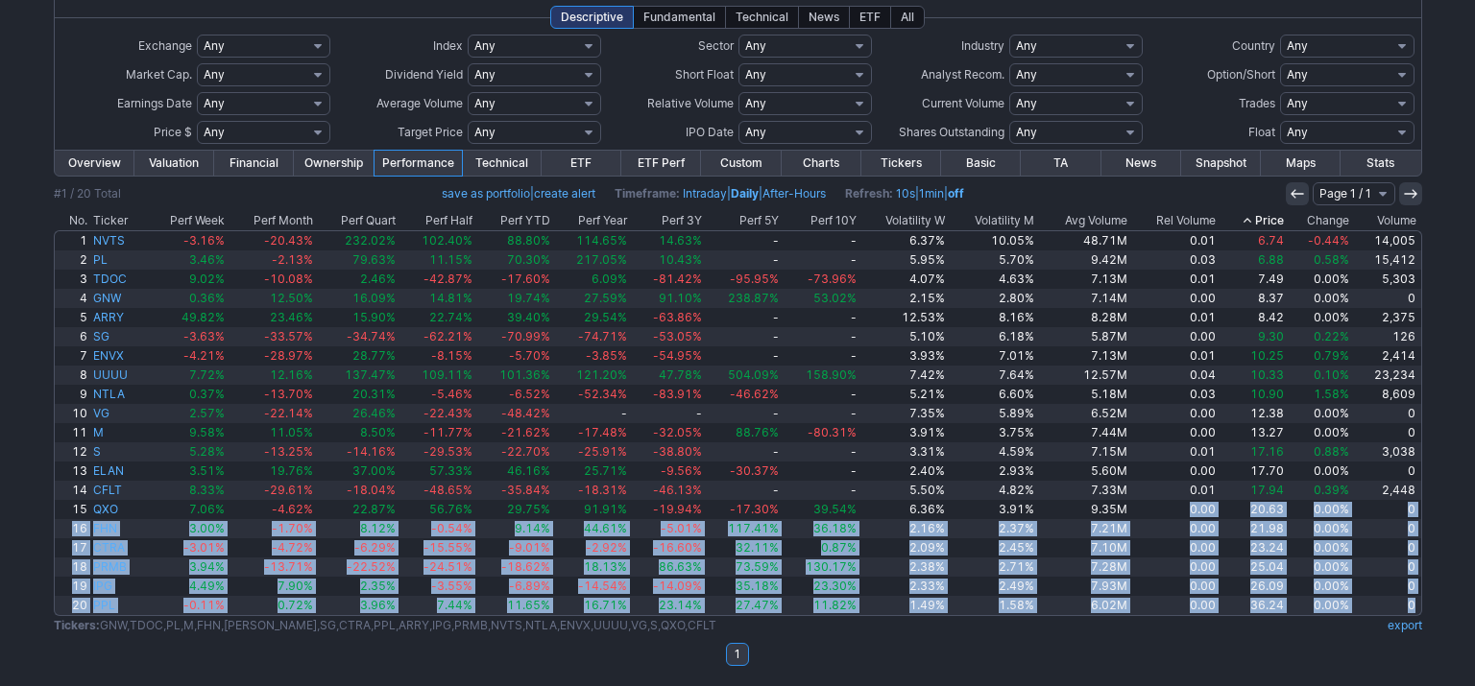
drag, startPoint x: 1445, startPoint y: 612, endPoint x: 1323, endPoint y: 228, distance: 402.9
click at [1181, 516] on div "My Presets -Save Screen -Edit Screens s: RATIO USE s: RATIO s: stock screen s: …" at bounding box center [737, 329] width 1475 height 716
click at [1409, 627] on link "export" at bounding box center [1404, 625] width 35 height 14
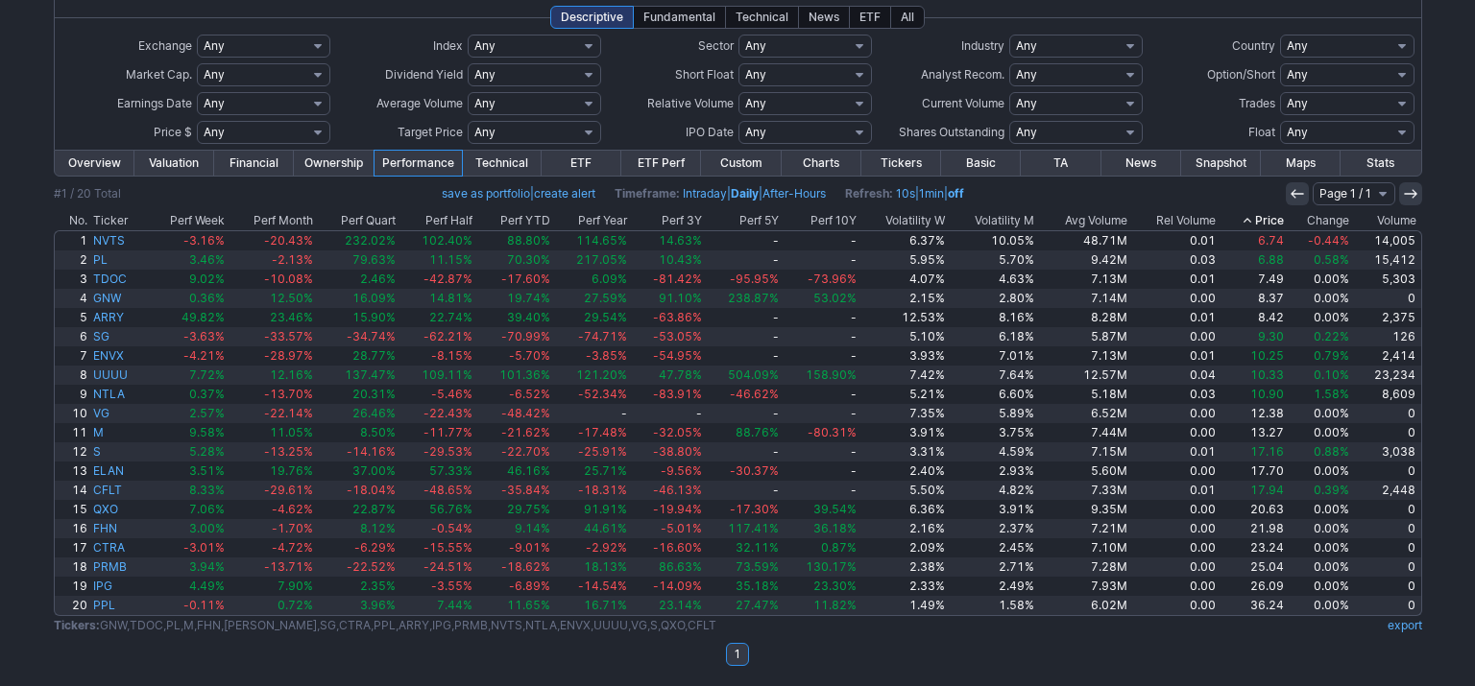
click at [1461, 388] on div "My Presets -Save Screen -Edit Screens s: RATIO USE s: RATIO s: stock screen s: …" at bounding box center [737, 329] width 1475 height 716
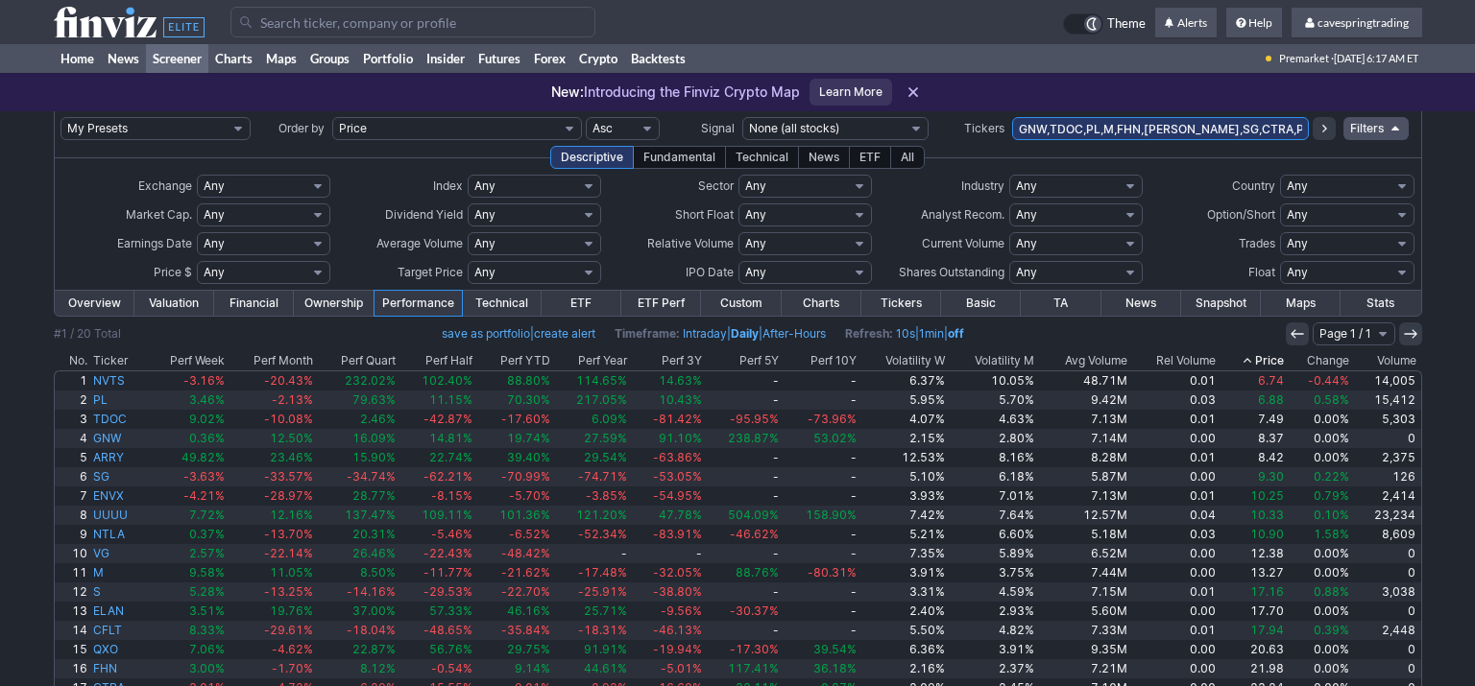
click at [1163, 126] on input "GNW,TDOC,PL,M,FHN,ELAN,SG,CTRA,PPL,ARRY,IPG,PRMB,NVTS,NTLA,ENVX,UUUU,VG,S,QXO,C…" at bounding box center [1160, 128] width 297 height 23
type input "mitch,para,etwo,ath"
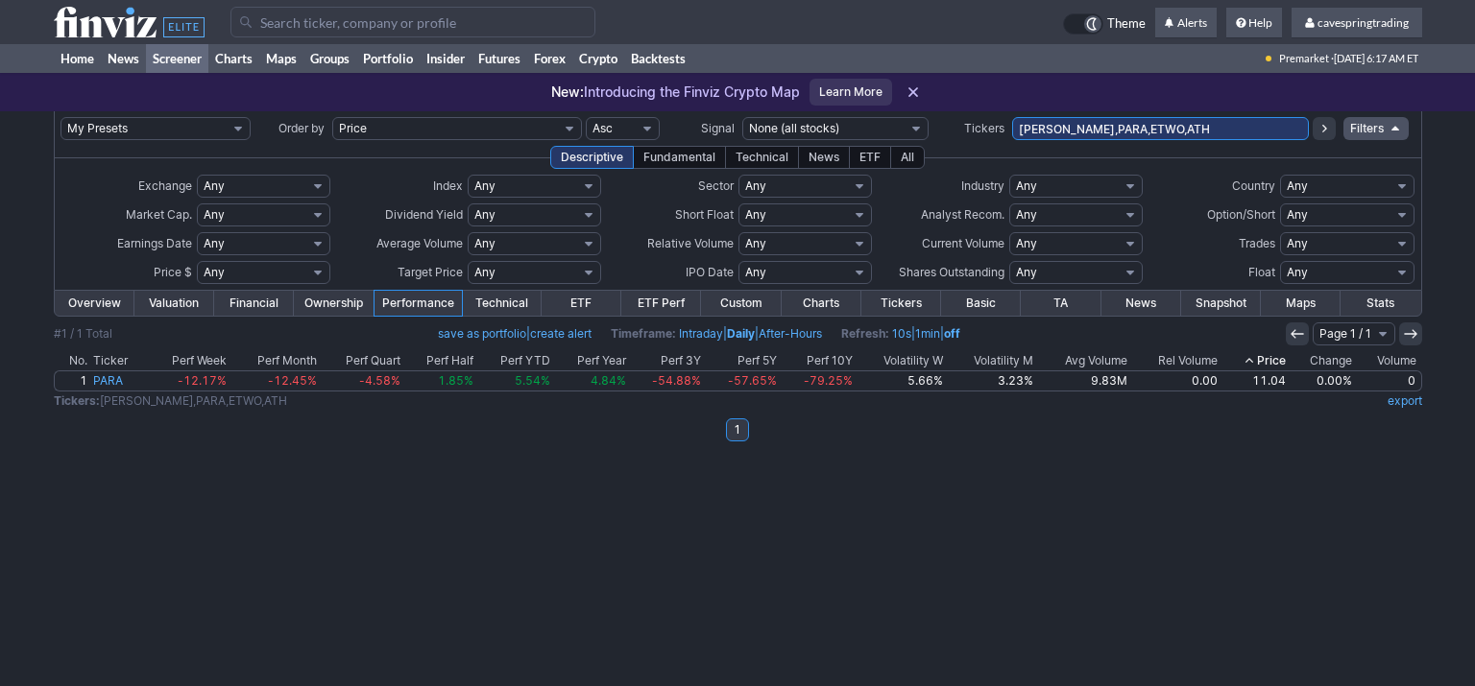
click at [106, 302] on link "Overview" at bounding box center [95, 303] width 80 height 25
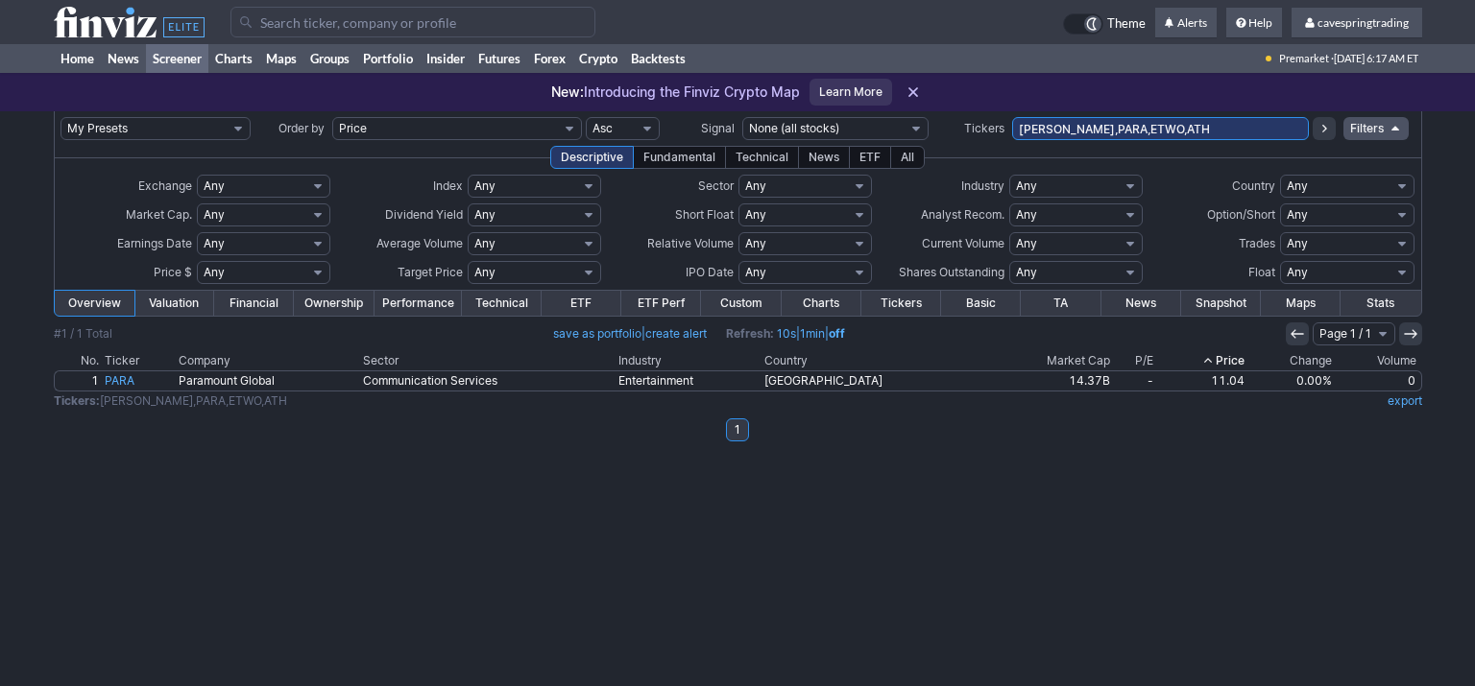
click at [1160, 125] on input "[PERSON_NAME],PARA,ETWO,ATH" at bounding box center [1160, 128] width 297 height 23
drag, startPoint x: 1208, startPoint y: 121, endPoint x: 816, endPoint y: 99, distance: 392.3
click at [1012, 117] on input "[PERSON_NAME],PARA,ETWO,ATH" at bounding box center [1160, 128] width 297 height 23
type input "mtch"
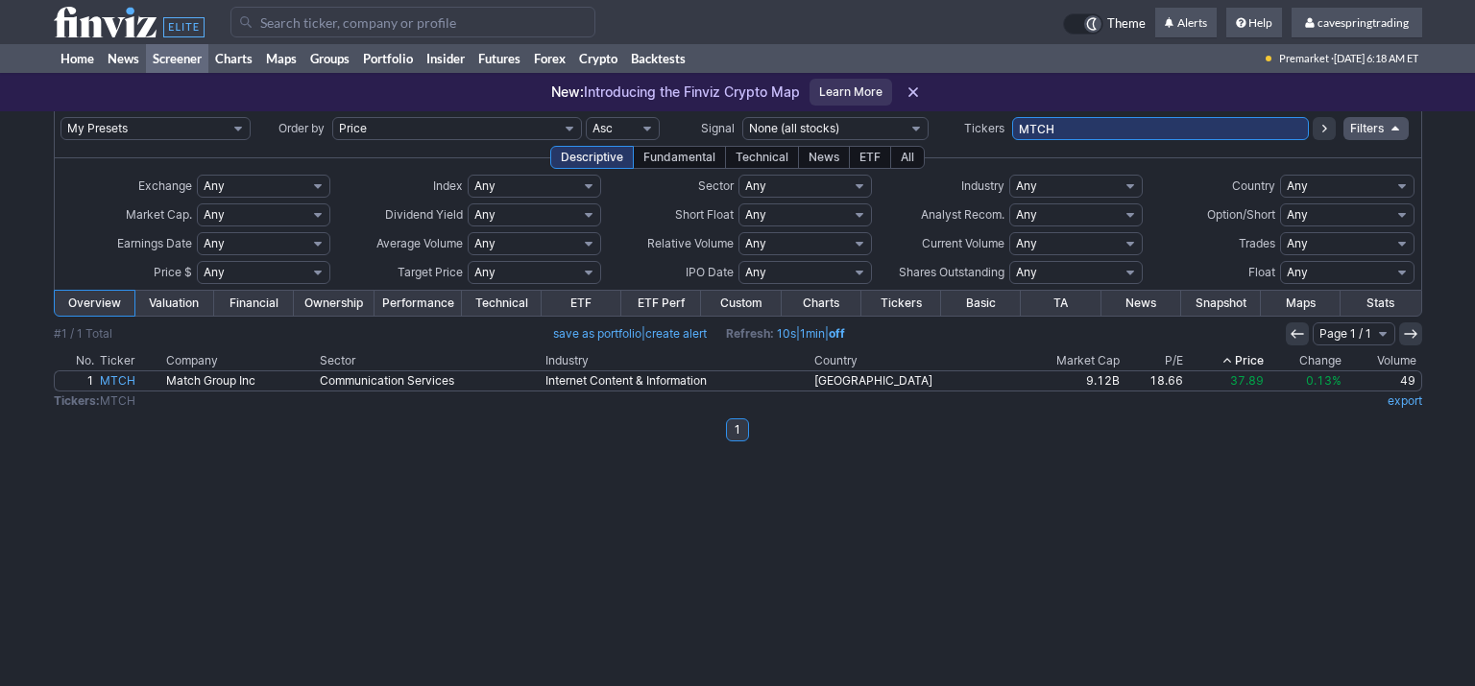
click at [404, 296] on link "Performance" at bounding box center [417, 303] width 87 height 25
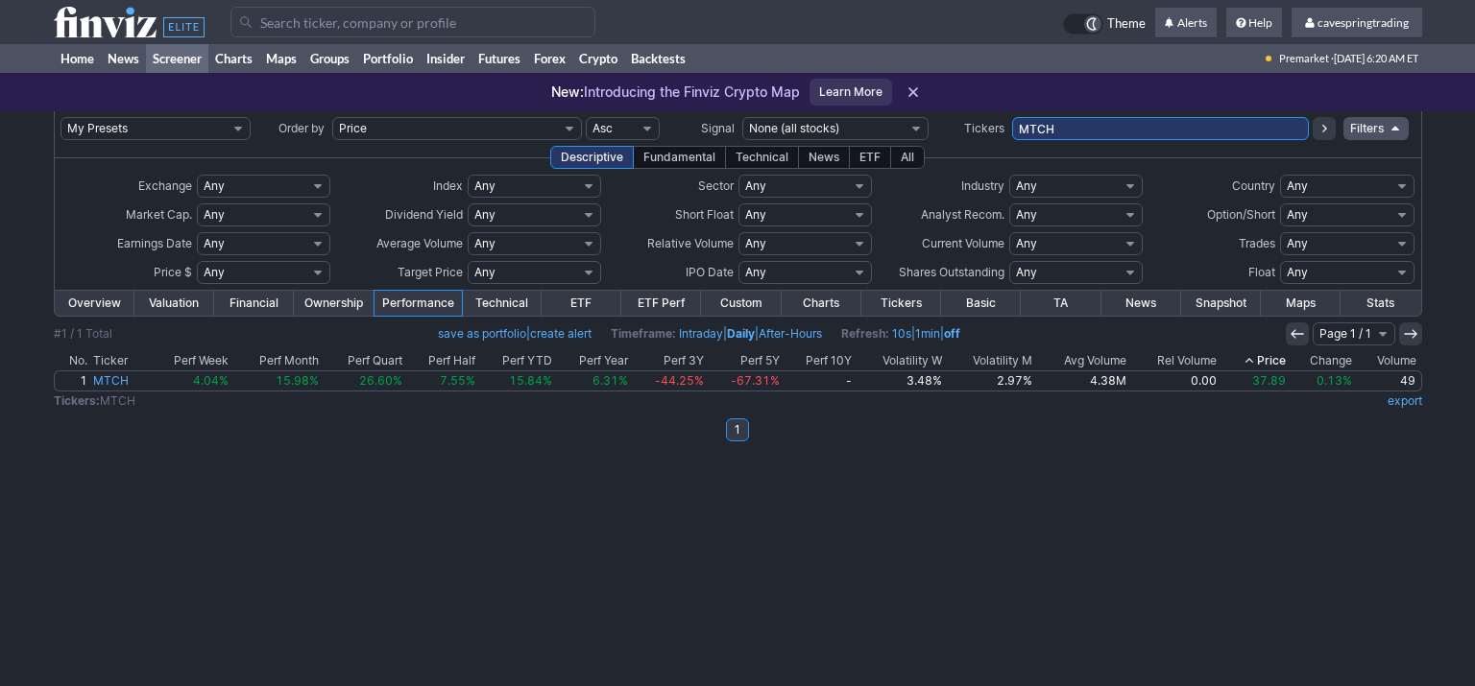
drag, startPoint x: 1068, startPoint y: 128, endPoint x: 675, endPoint y: 90, distance: 395.4
click at [1012, 117] on input "MTCH" at bounding box center [1160, 128] width 297 height 23
type input "para"
